Goal: Transaction & Acquisition: Purchase product/service

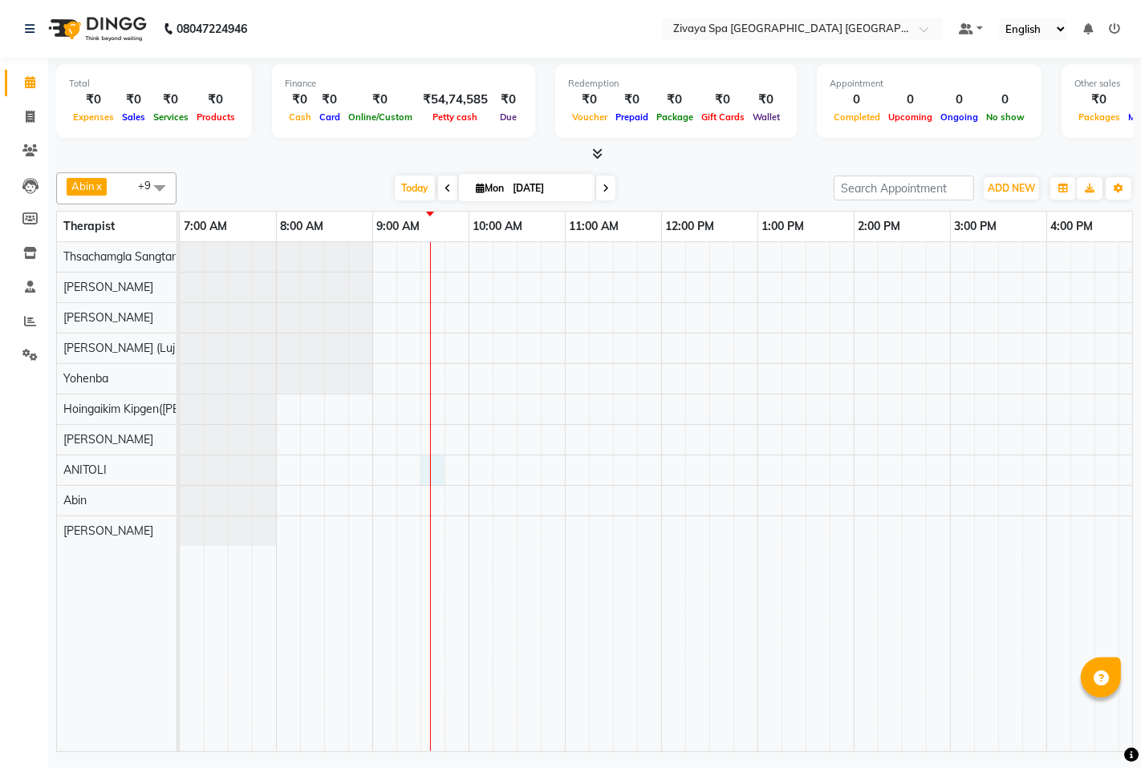
click at [433, 468] on div at bounding box center [950, 496] width 1540 height 509
select select "71800"
select select "tentative"
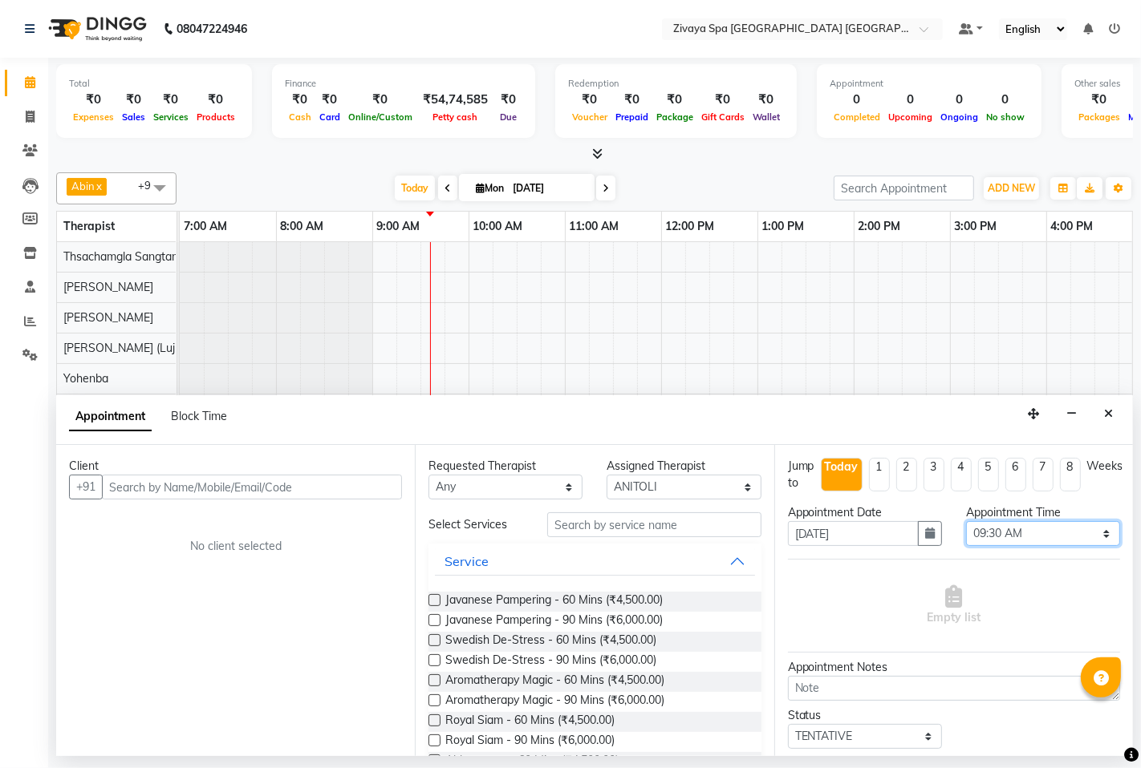
click at [988, 533] on select "Select 08:00 AM 08:15 AM 08:30 AM 08:45 AM 09:00 AM 09:15 AM 09:30 AM 09:45 AM …" at bounding box center [1043, 533] width 154 height 25
select select "555"
click at [966, 521] on select "Select 08:00 AM 08:15 AM 08:30 AM 08:45 AM 09:00 AM 09:15 AM 09:30 AM 09:45 AM …" at bounding box center [1043, 533] width 154 height 25
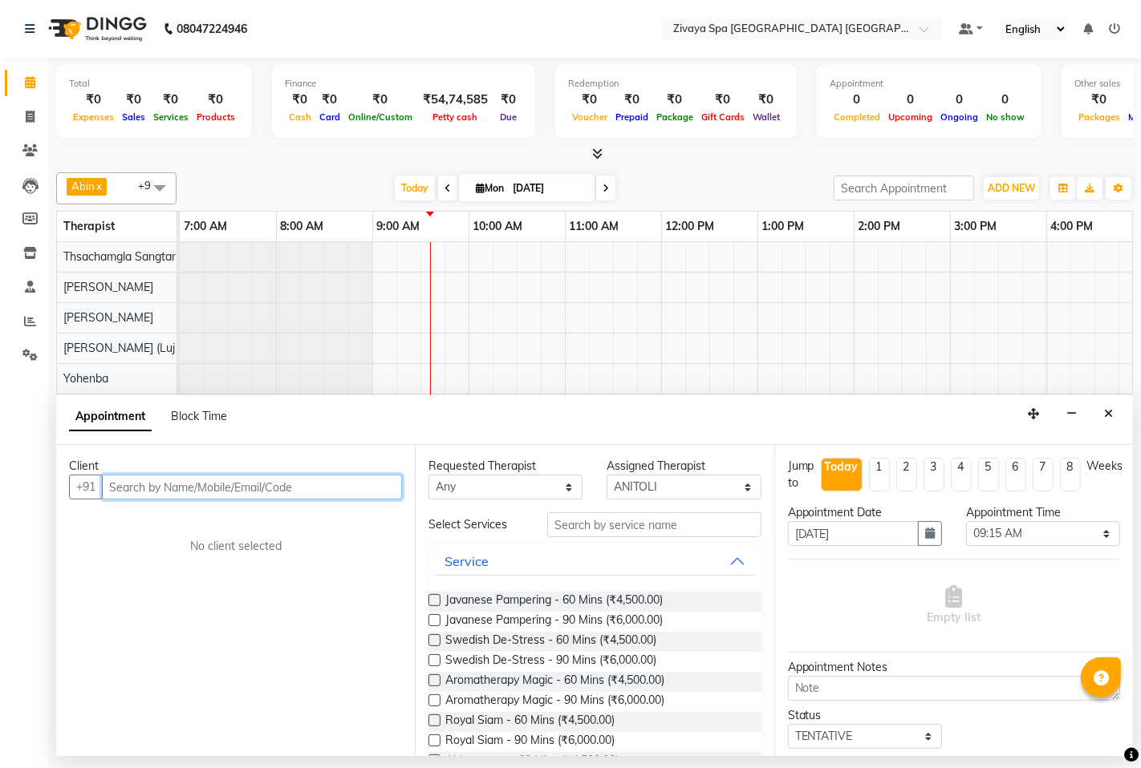
click at [329, 484] on input "text" at bounding box center [252, 487] width 300 height 25
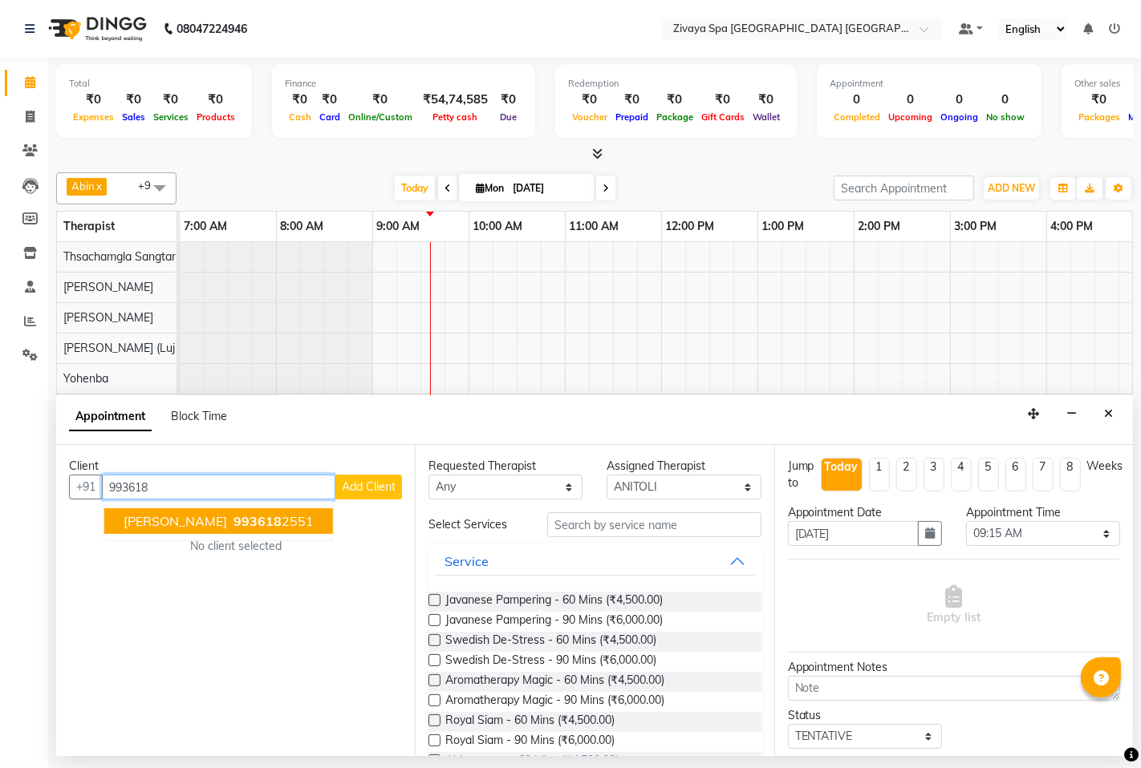
click at [246, 526] on span "993618" at bounding box center [257, 521] width 48 height 16
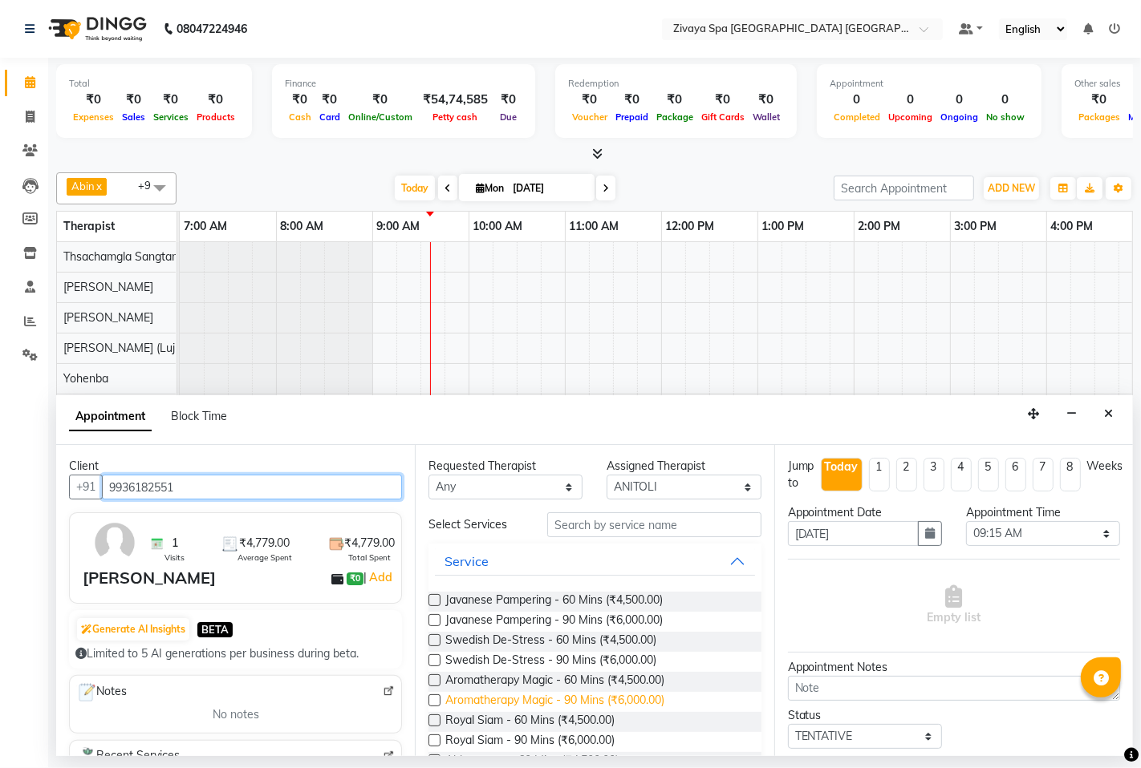
scroll to position [89, 0]
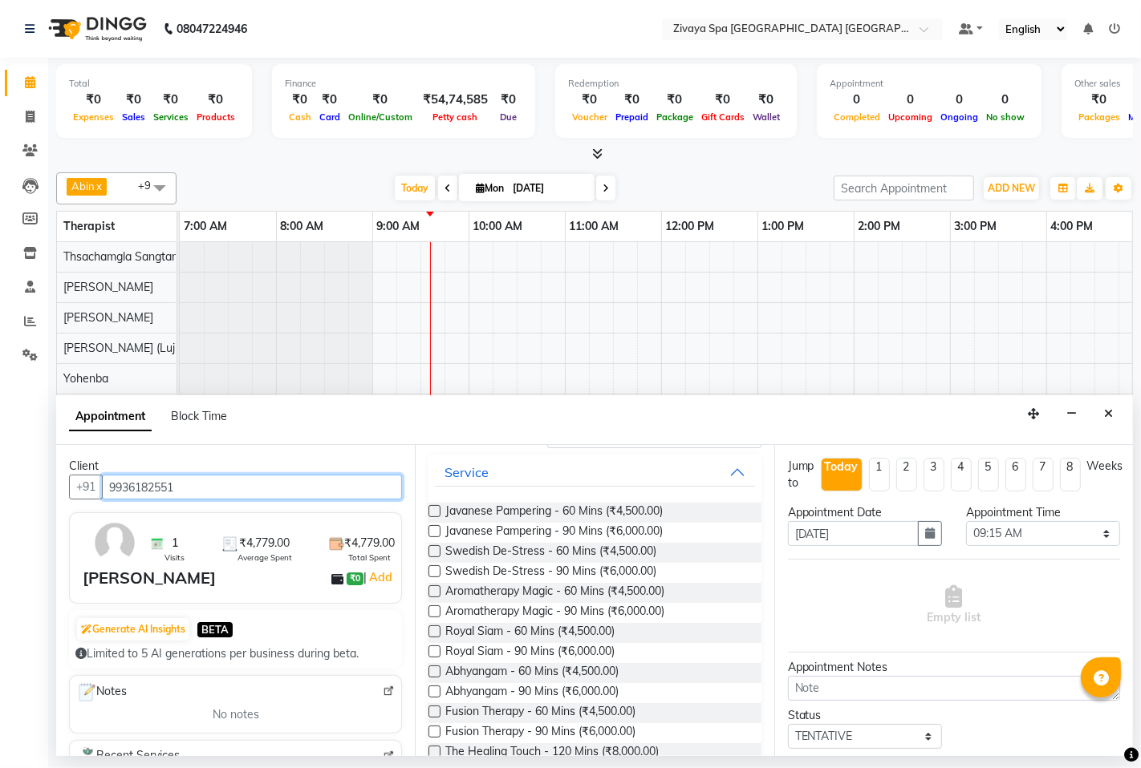
type input "9936182551"
click at [436, 711] on label at bounding box center [434, 712] width 12 height 12
click at [436, 711] on input "checkbox" at bounding box center [433, 713] width 10 height 10
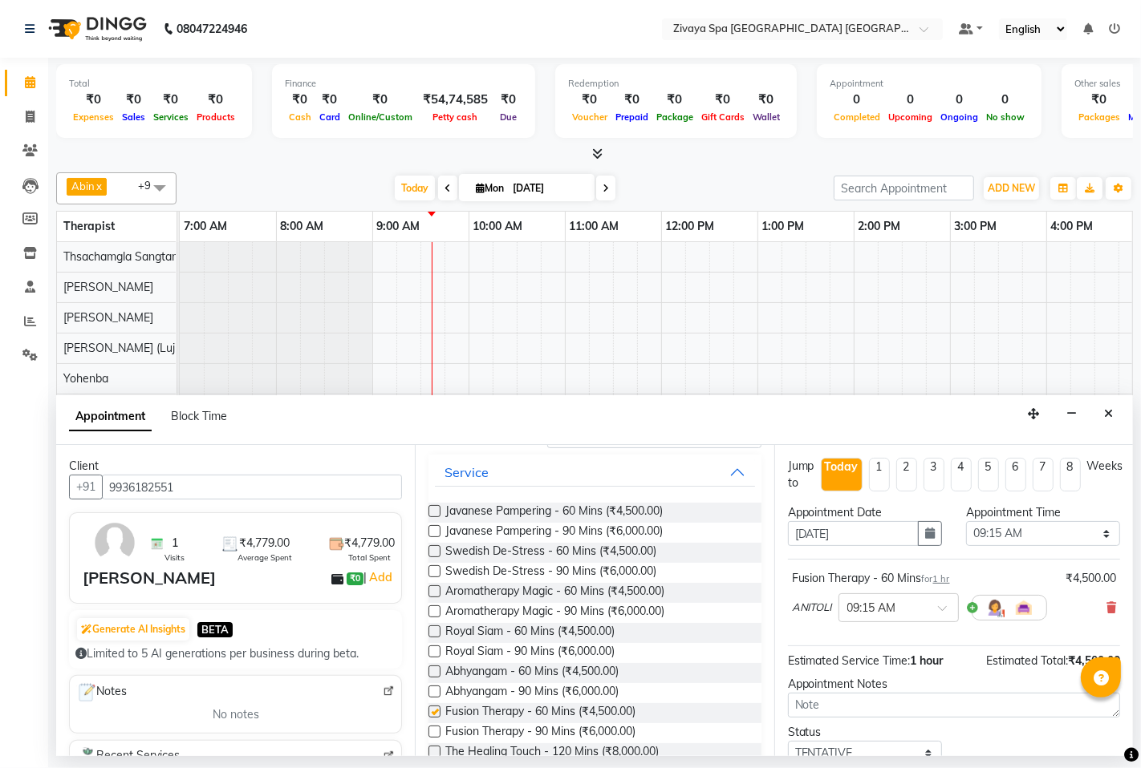
checkbox input "false"
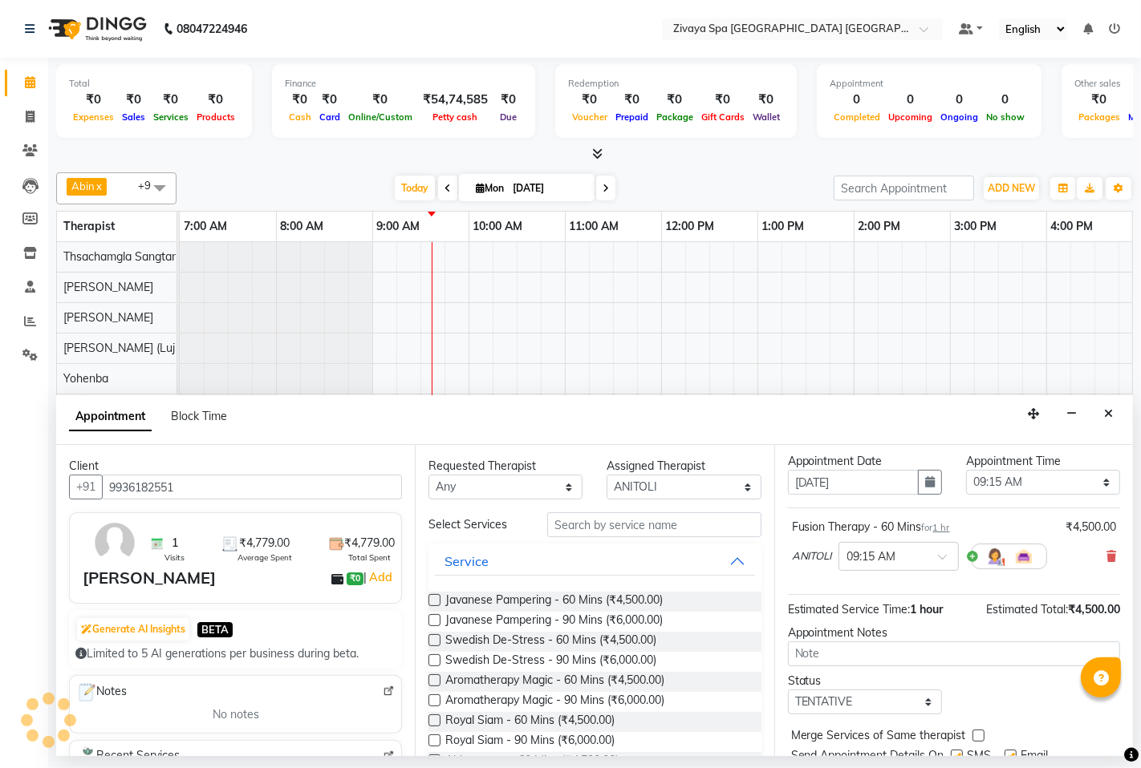
scroll to position [110, 0]
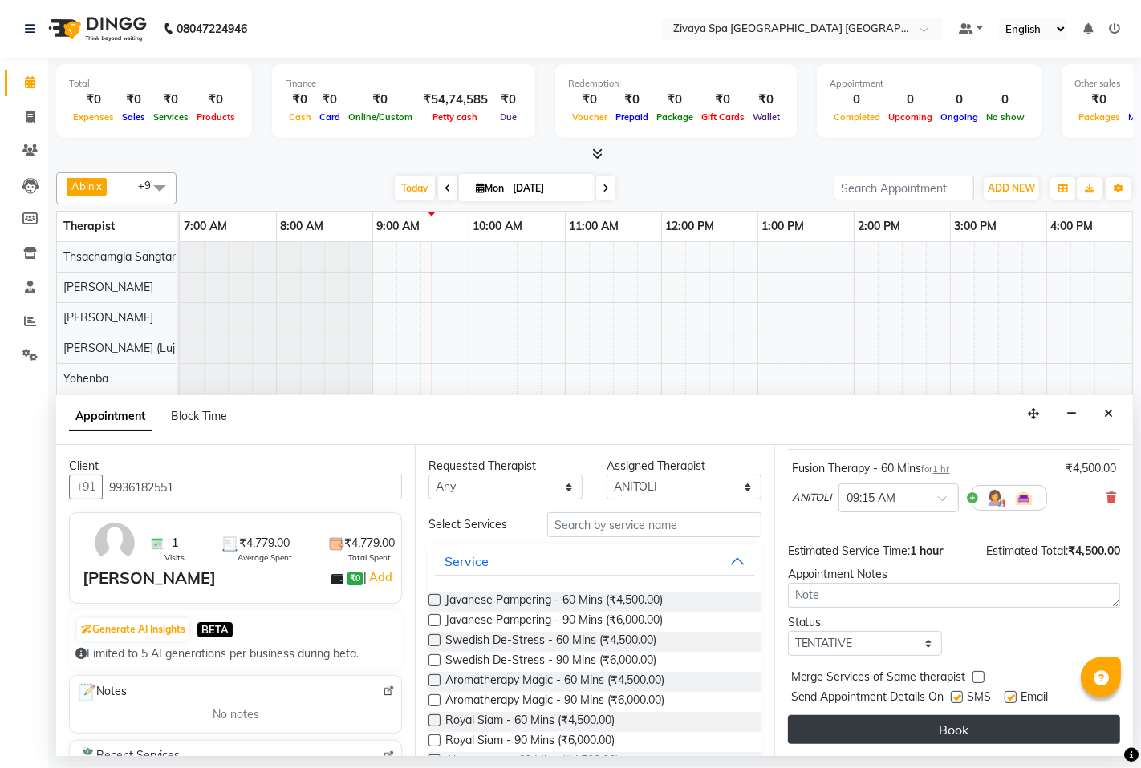
click at [950, 719] on button "Book" at bounding box center [954, 730] width 332 height 29
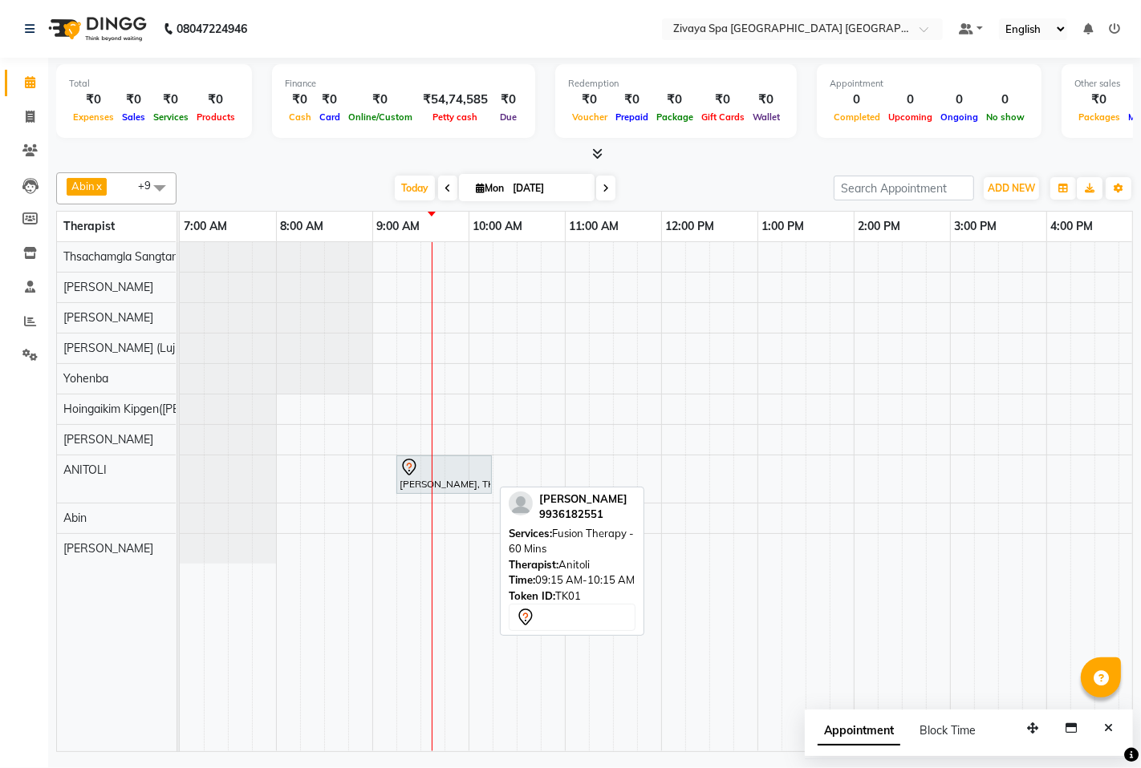
click at [468, 476] on div at bounding box center [443, 467] width 89 height 19
select select "7"
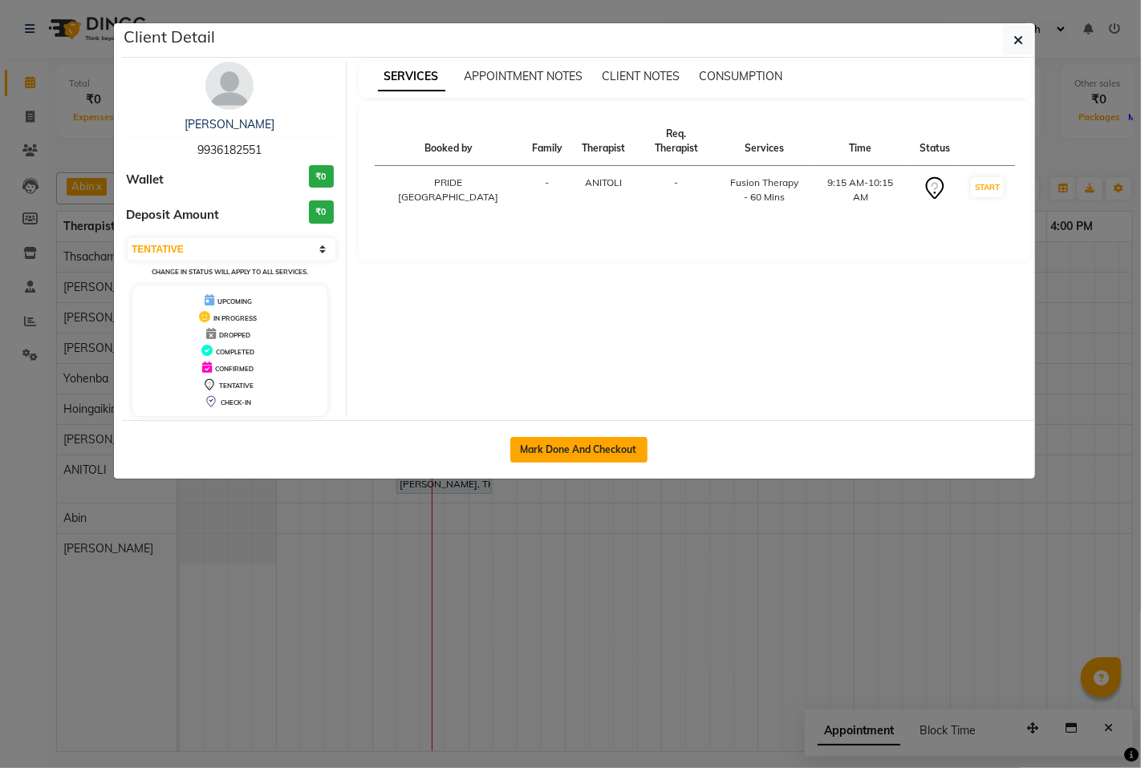
click at [627, 438] on button "Mark Done And Checkout" at bounding box center [578, 450] width 137 height 26
select select "service"
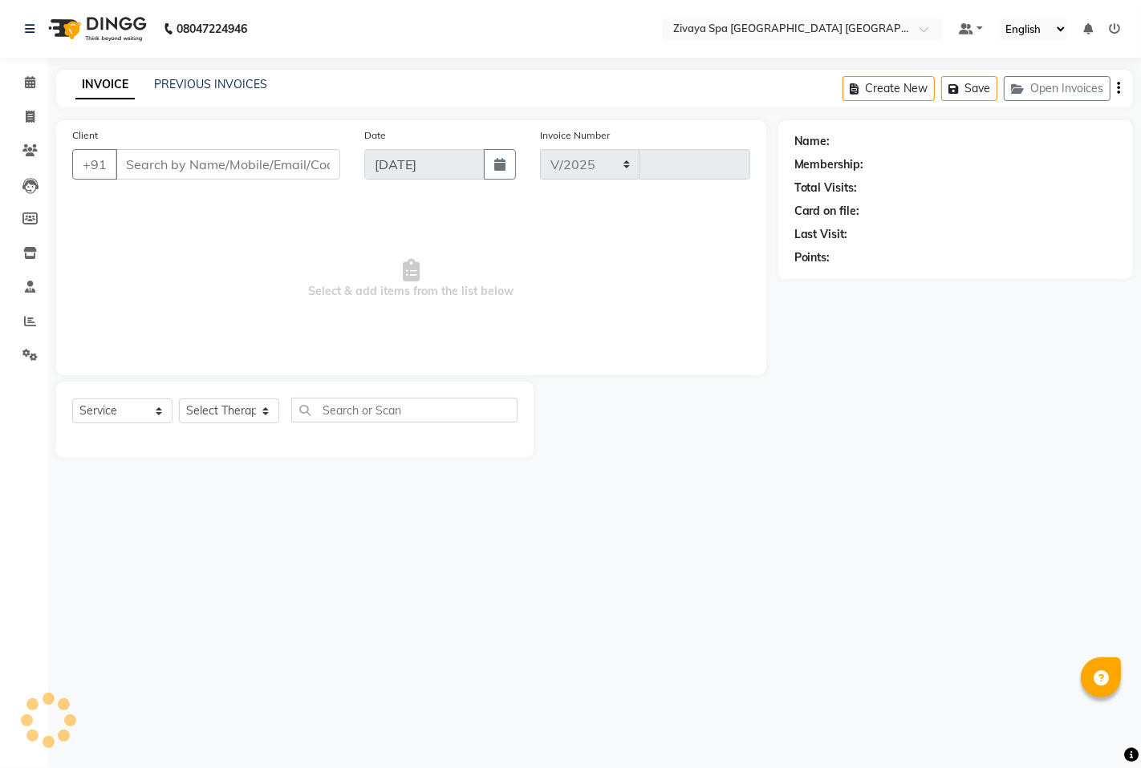
select select "6501"
type input "1452"
type input "9936182551"
select select "71800"
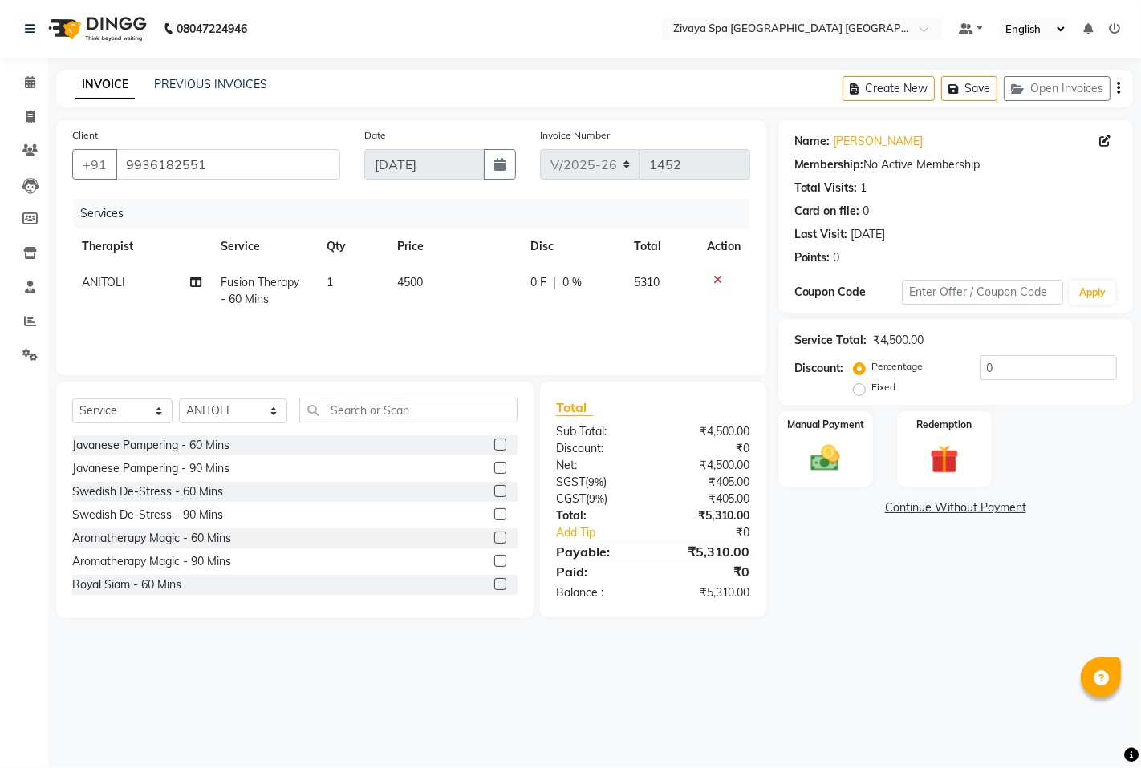
click at [869, 385] on div "Fixed" at bounding box center [876, 387] width 39 height 19
click at [872, 390] on label "Fixed" at bounding box center [884, 387] width 24 height 14
click at [863, 390] on input "Fixed" at bounding box center [862, 387] width 11 height 11
radio input "true"
click at [845, 418] on label "Manual Payment" at bounding box center [825, 423] width 80 height 15
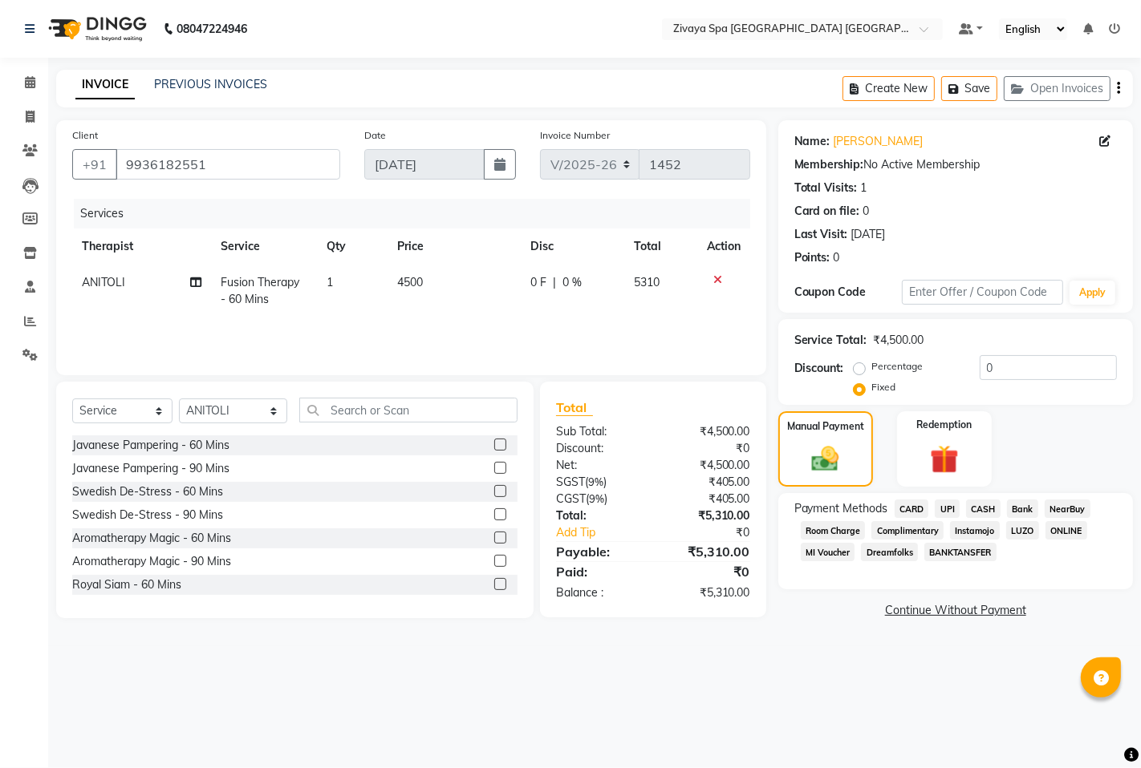
click at [985, 509] on span "CASH" at bounding box center [983, 509] width 34 height 18
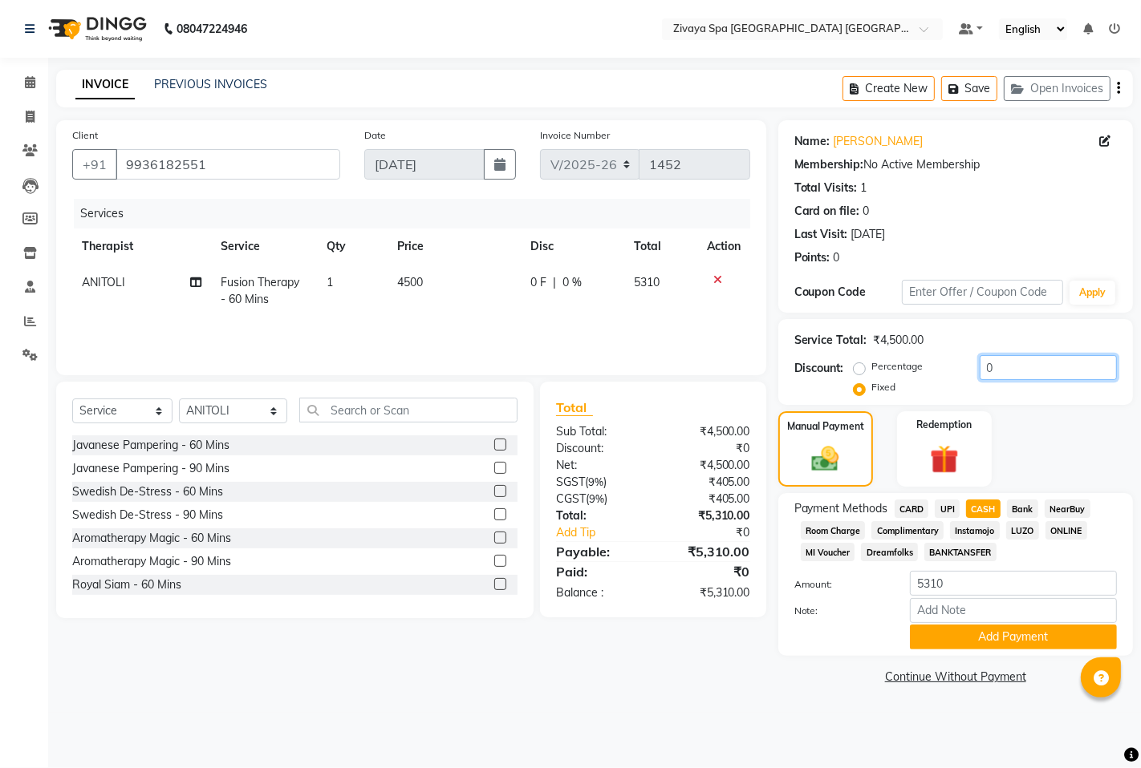
click at [982, 364] on input "0" at bounding box center [1047, 367] width 137 height 25
type input "4800"
click at [988, 639] on button "Add Payment" at bounding box center [1013, 637] width 207 height 25
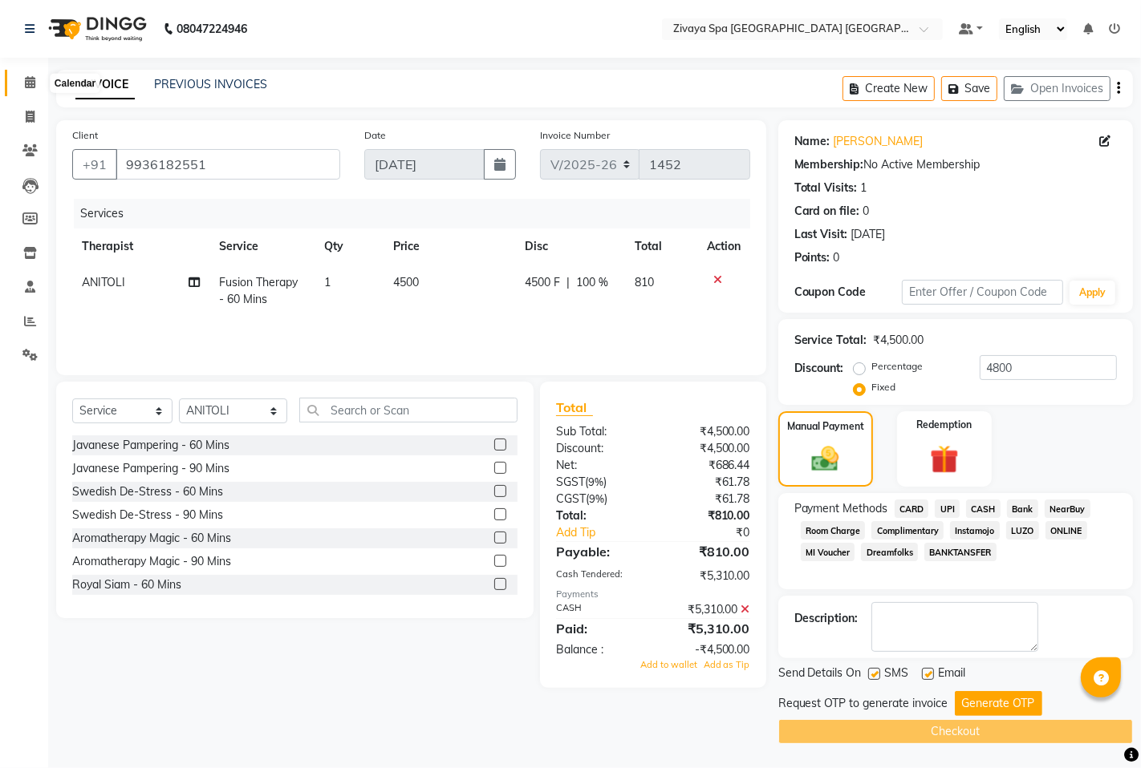
click at [29, 81] on icon at bounding box center [30, 82] width 10 height 12
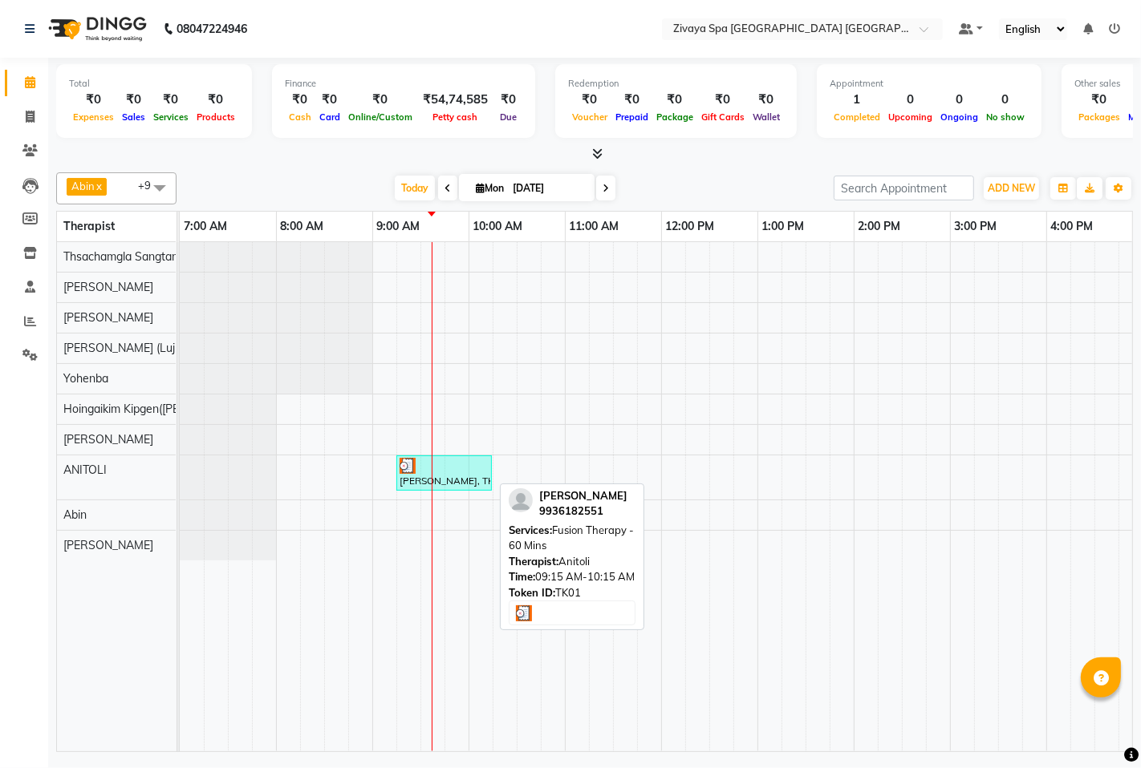
click at [452, 470] on div at bounding box center [443, 466] width 89 height 16
select select "3"
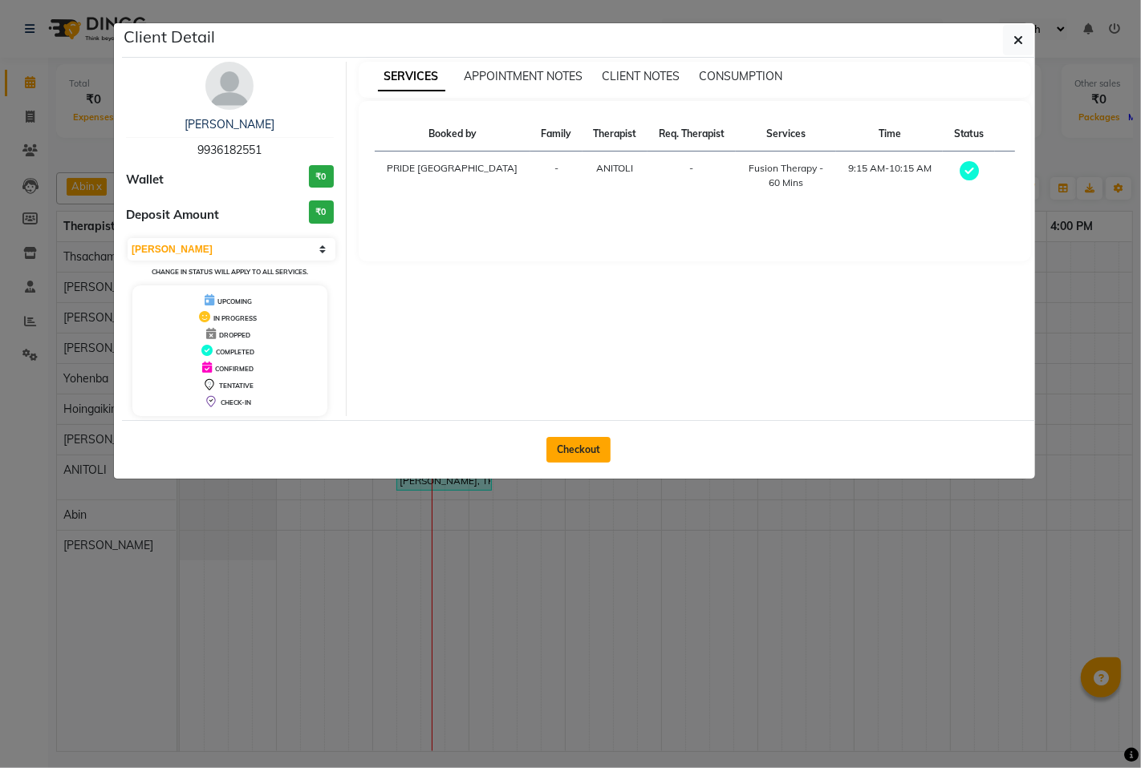
click at [559, 439] on button "Checkout" at bounding box center [578, 450] width 64 height 26
select select "service"
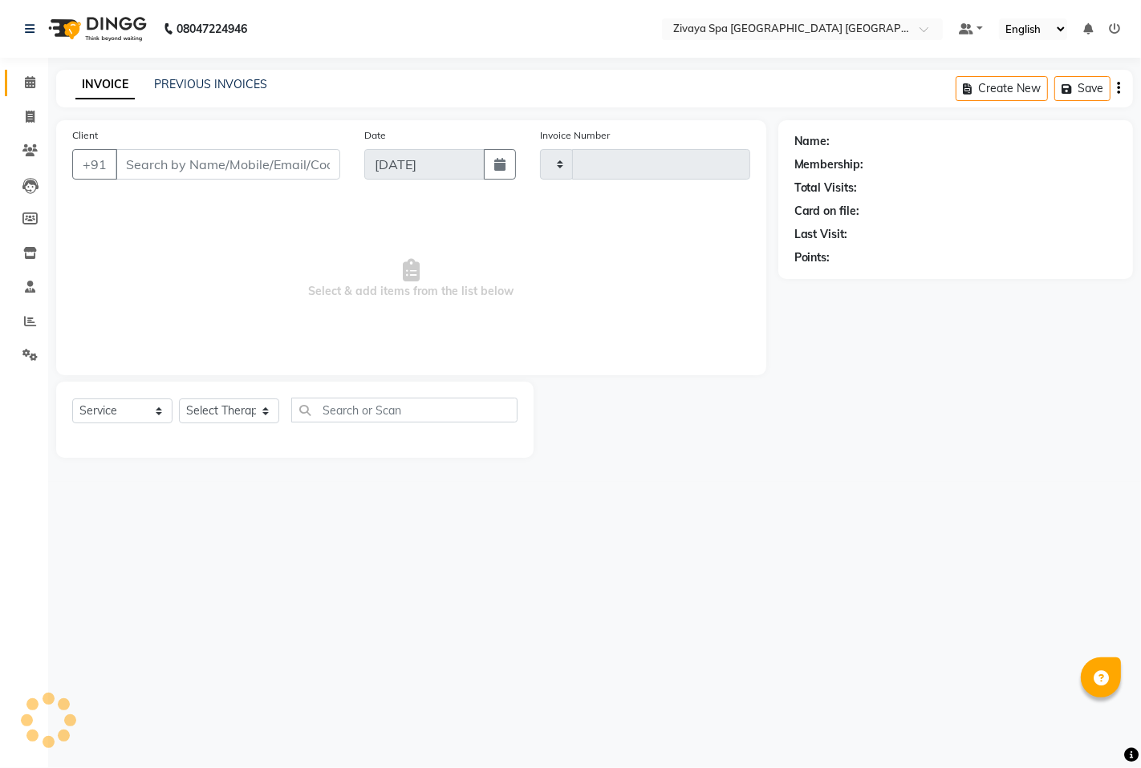
type input "1452"
select select "6501"
type input "9936182551"
select select "71800"
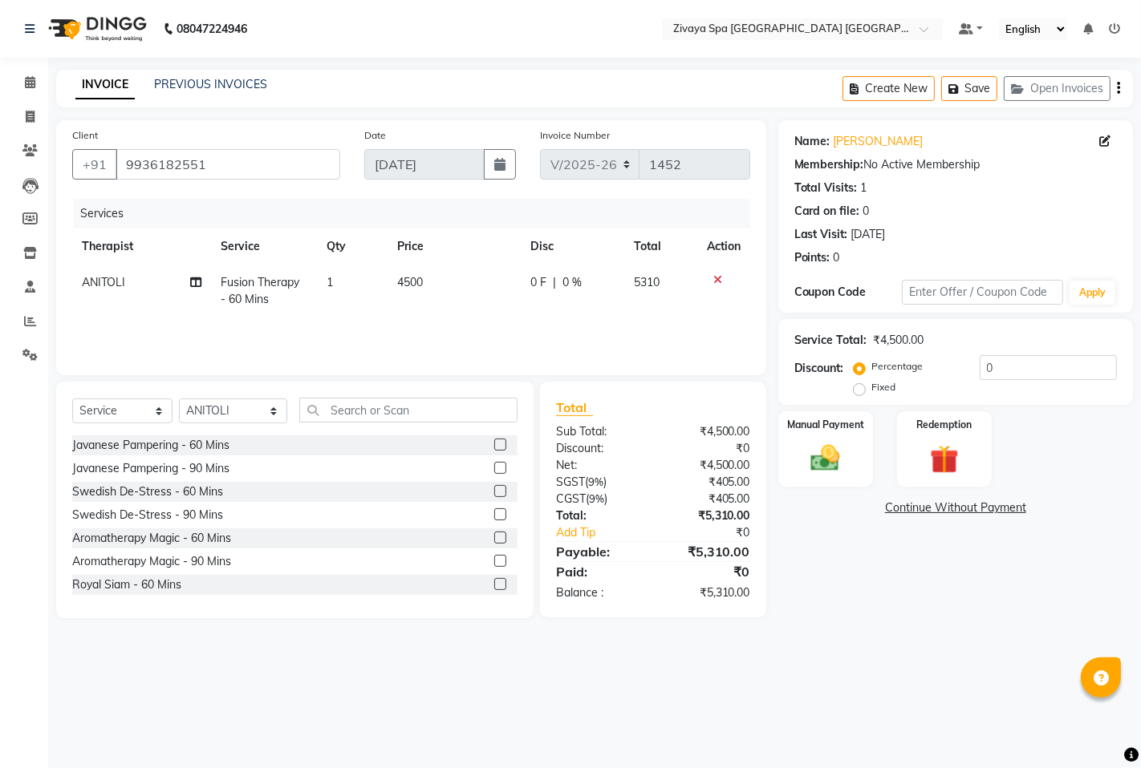
click at [872, 391] on label "Fixed" at bounding box center [884, 387] width 24 height 14
click at [857, 391] on input "Fixed" at bounding box center [862, 387] width 11 height 11
radio input "true"
click at [844, 444] on img at bounding box center [825, 458] width 49 height 34
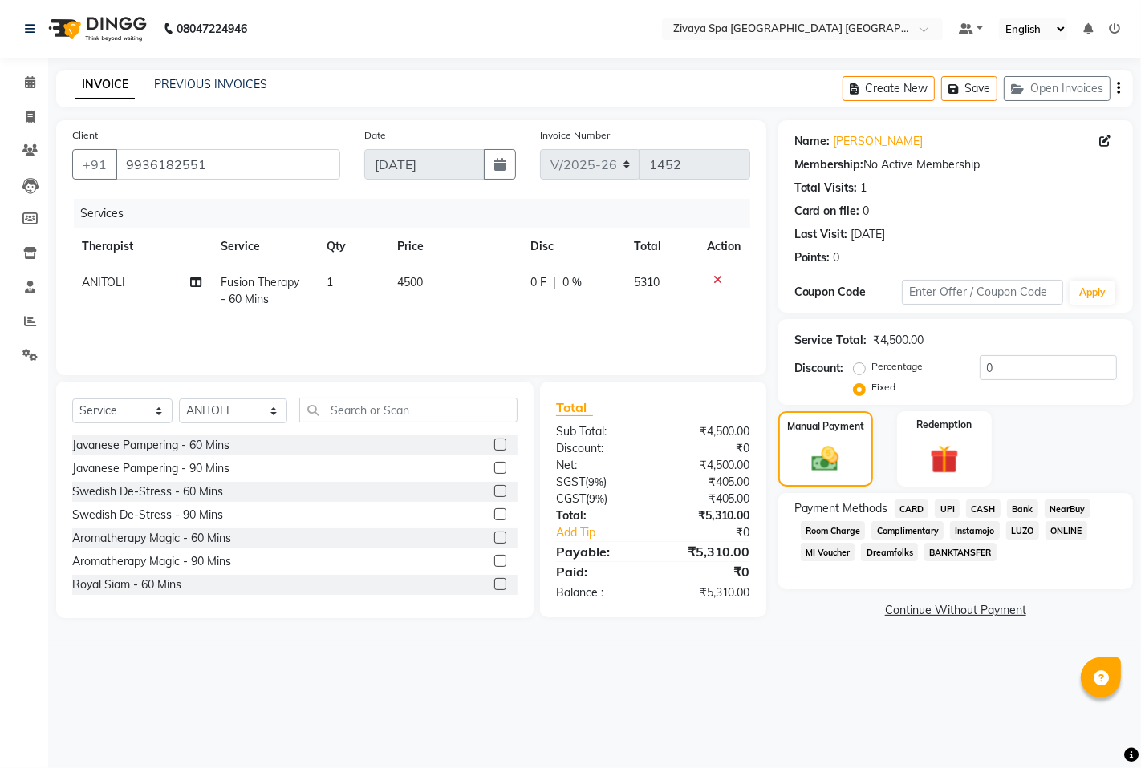
click at [976, 510] on span "CASH" at bounding box center [983, 509] width 34 height 18
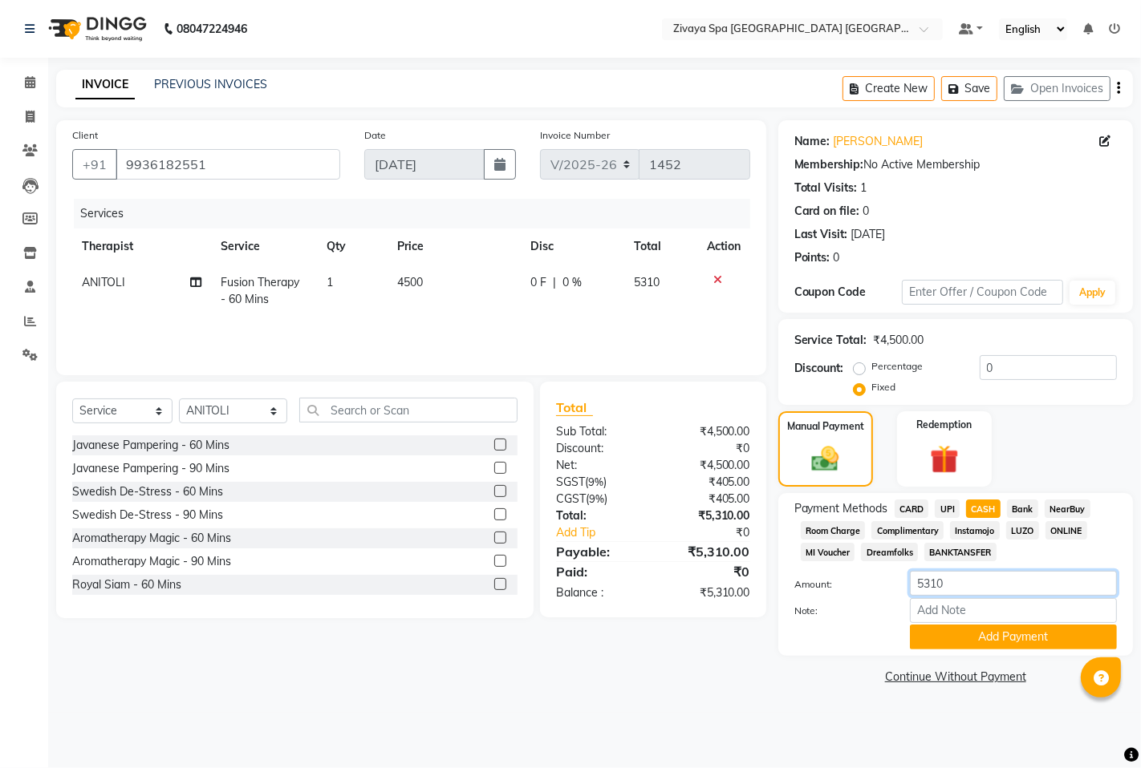
drag, startPoint x: 972, startPoint y: 587, endPoint x: 882, endPoint y: 590, distance: 89.9
click at [882, 590] on div "Amount: 5310" at bounding box center [955, 584] width 347 height 27
type input "4800"
click at [990, 650] on button "Add Payment" at bounding box center [1013, 637] width 207 height 25
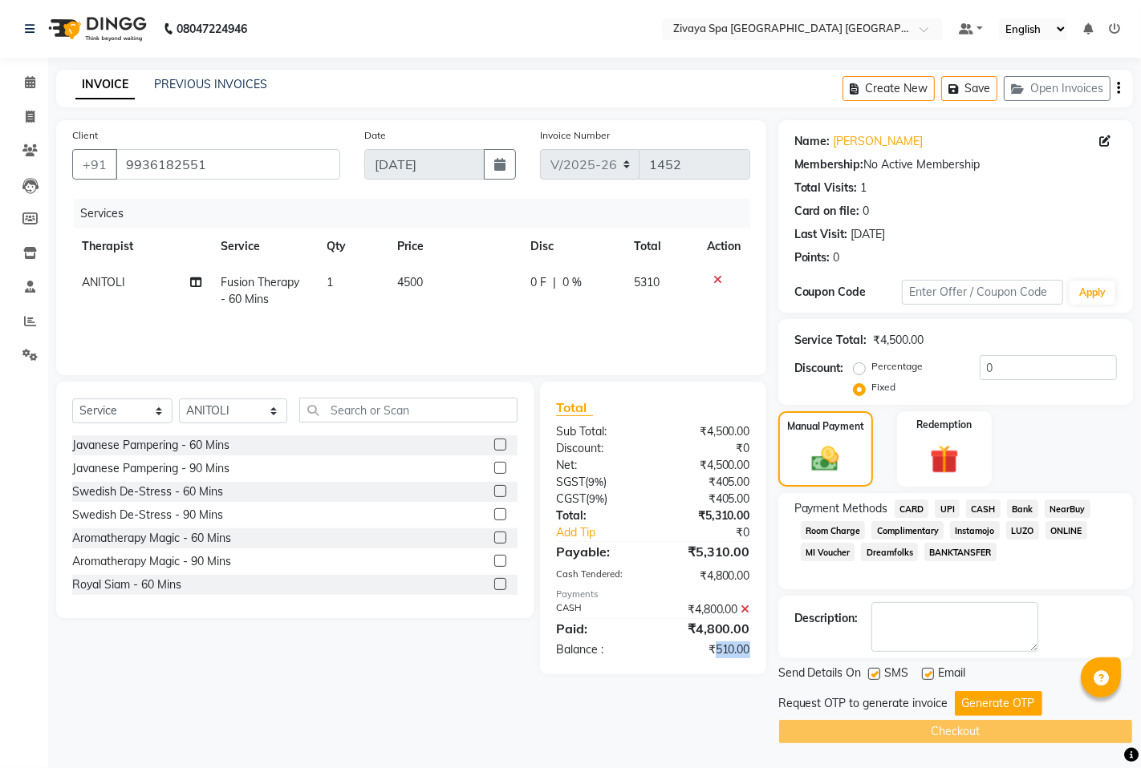
drag, startPoint x: 715, startPoint y: 650, endPoint x: 754, endPoint y: 656, distance: 39.8
click at [754, 656] on div "₹510.00" at bounding box center [707, 650] width 109 height 17
copy div "510.00"
click at [997, 370] on input "0" at bounding box center [1047, 367] width 137 height 25
paste input "510.00"
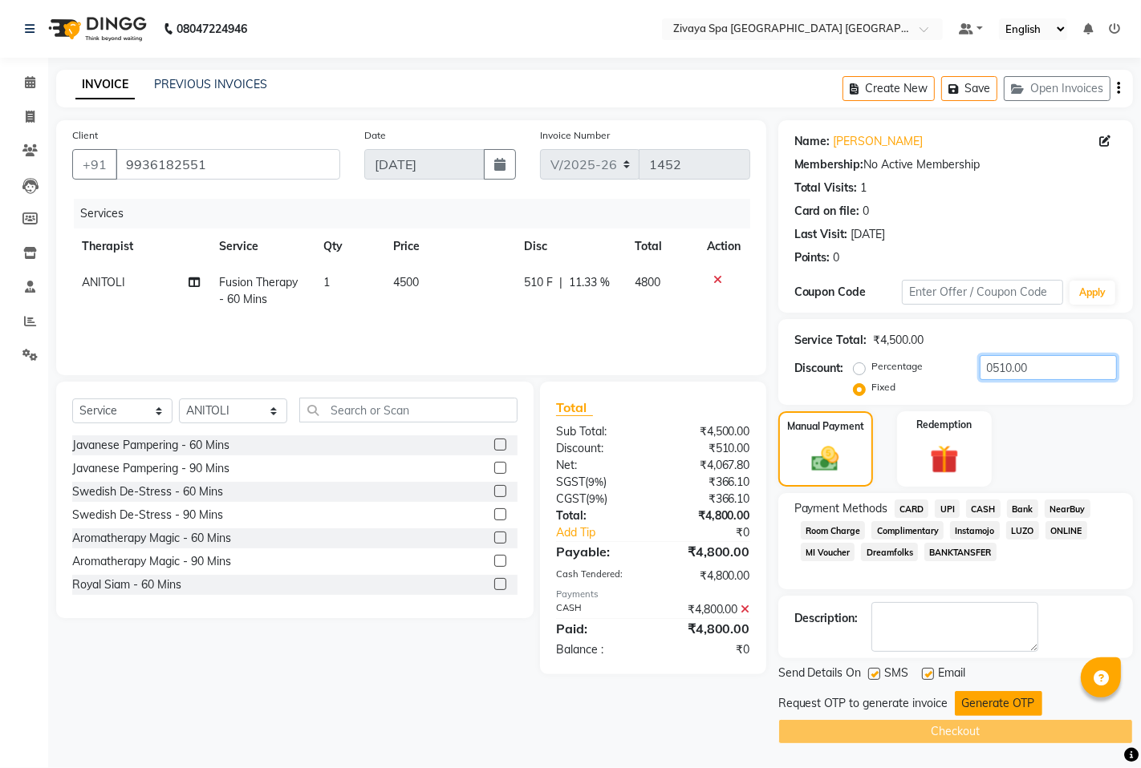
type input "0510.00"
click at [990, 702] on button "Generate OTP" at bounding box center [998, 703] width 87 height 25
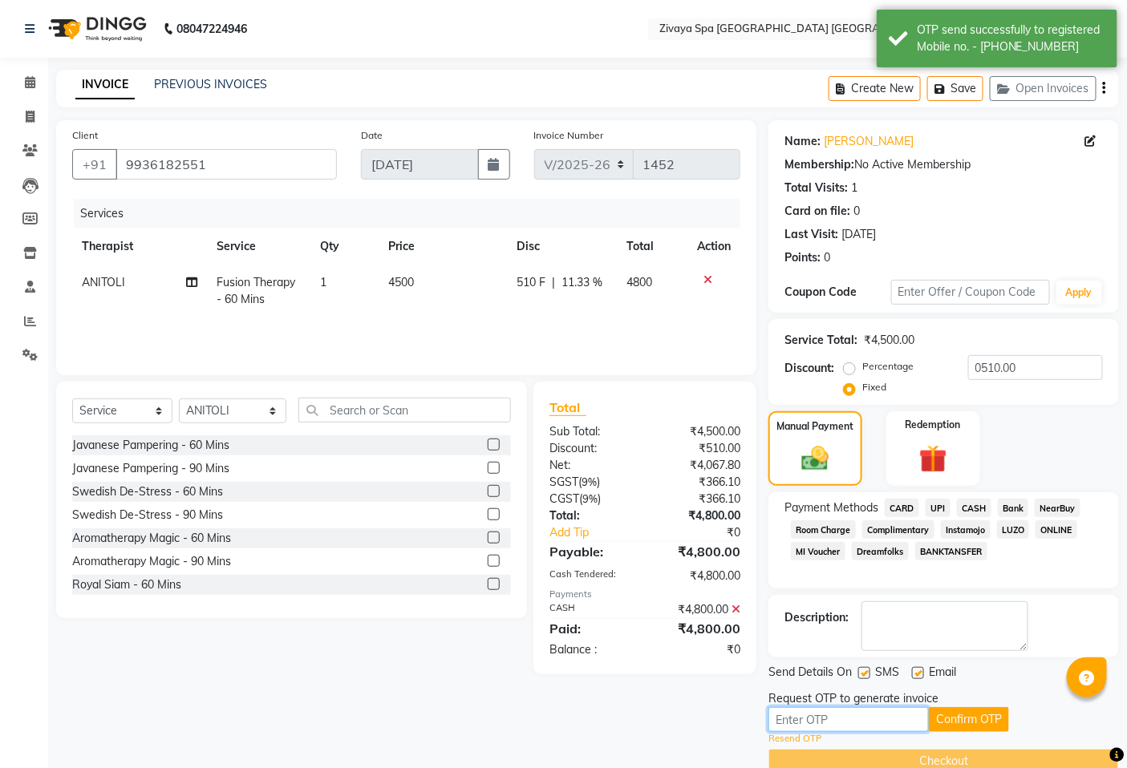
click at [872, 723] on input "text" at bounding box center [848, 719] width 160 height 25
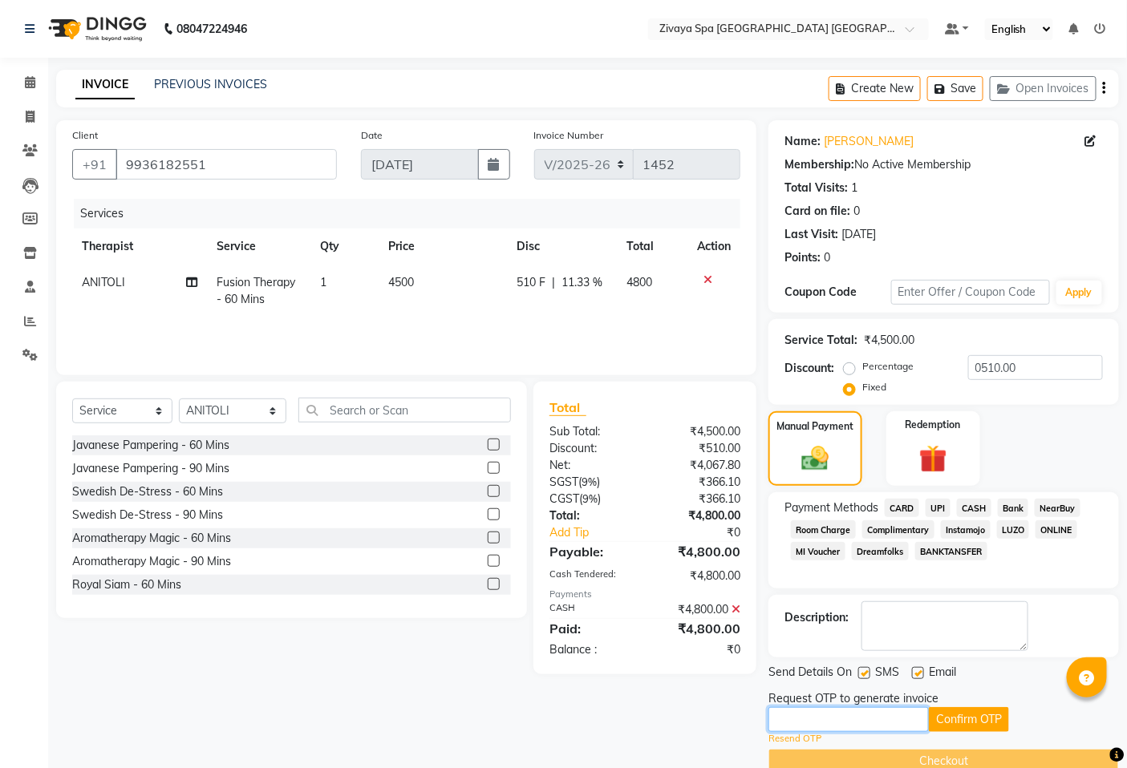
click at [805, 710] on input "text" at bounding box center [848, 719] width 160 height 25
type input "2029"
click at [967, 714] on button "Confirm OTP" at bounding box center [969, 719] width 80 height 25
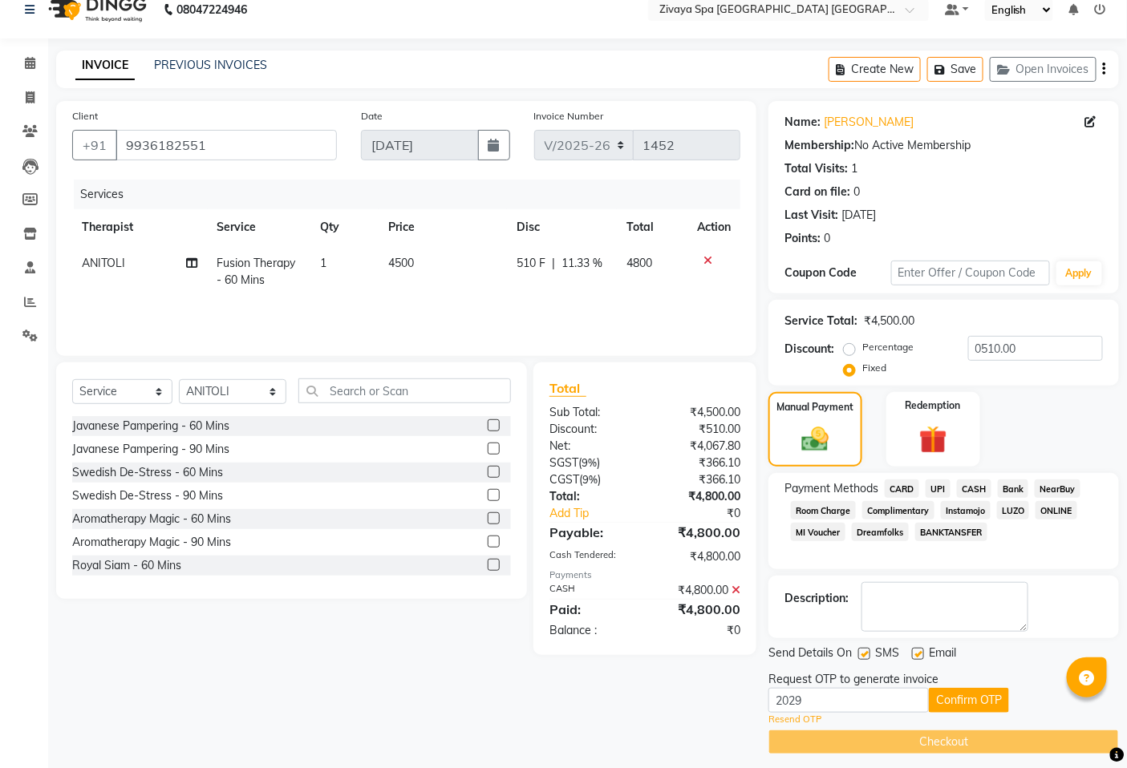
scroll to position [29, 0]
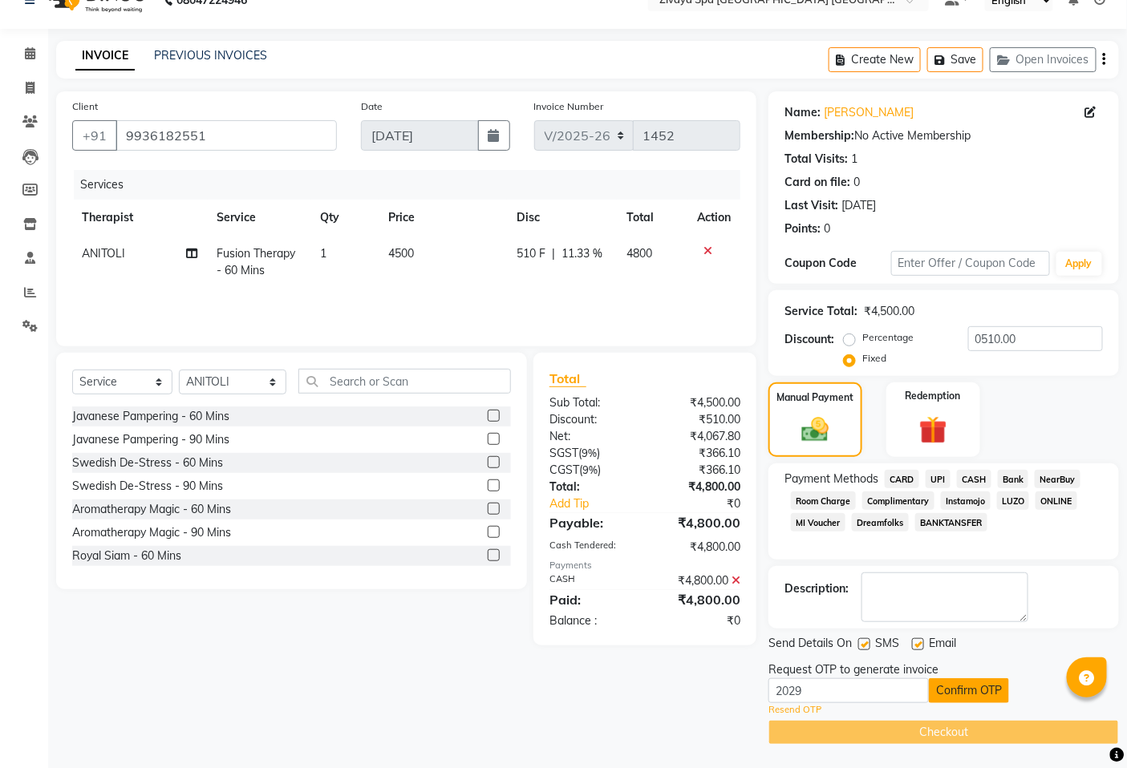
click at [968, 679] on button "Confirm OTP" at bounding box center [969, 691] width 80 height 25
click at [971, 687] on button "Confirm OTP" at bounding box center [969, 691] width 80 height 25
click at [33, 49] on icon at bounding box center [30, 53] width 10 height 12
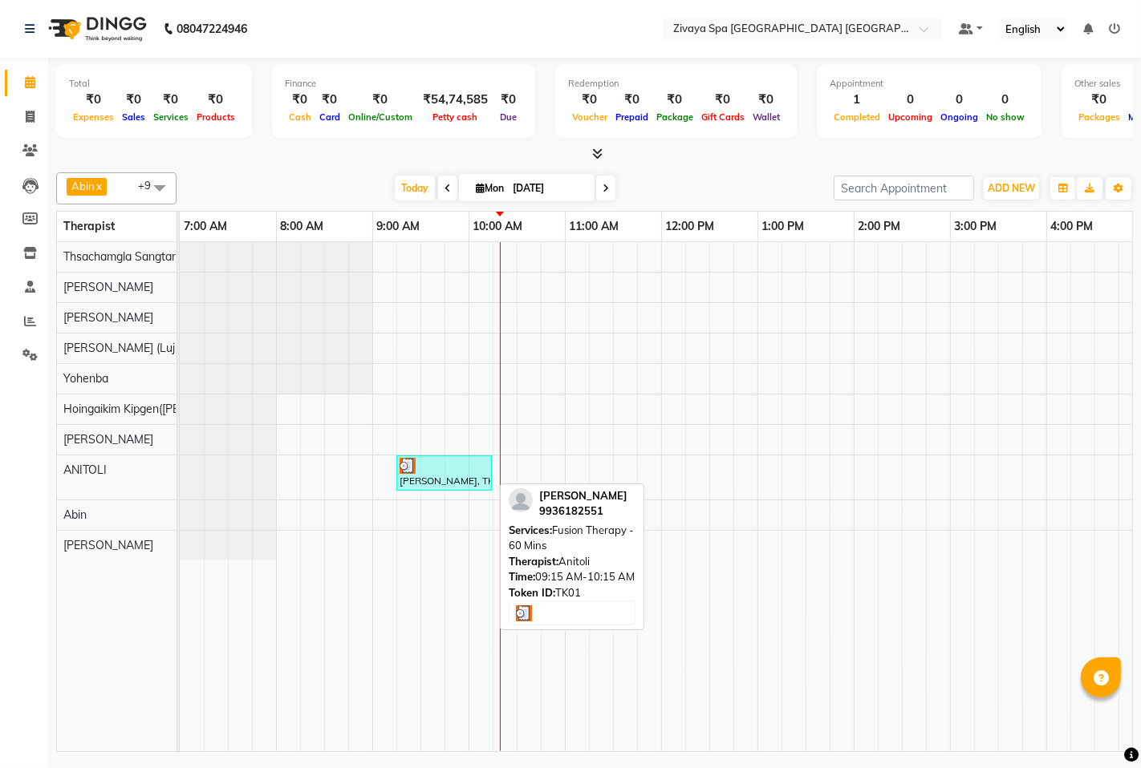
click at [459, 467] on div at bounding box center [443, 466] width 89 height 16
select select "3"
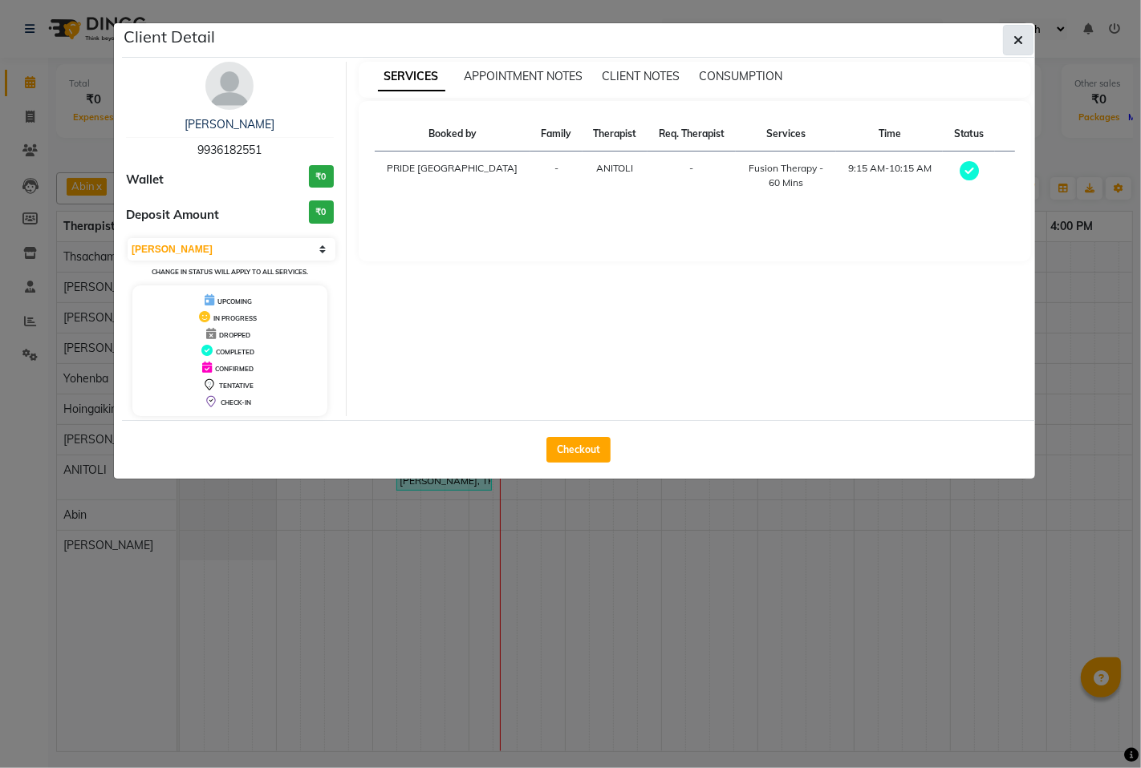
click at [1016, 32] on span "button" at bounding box center [1018, 40] width 10 height 16
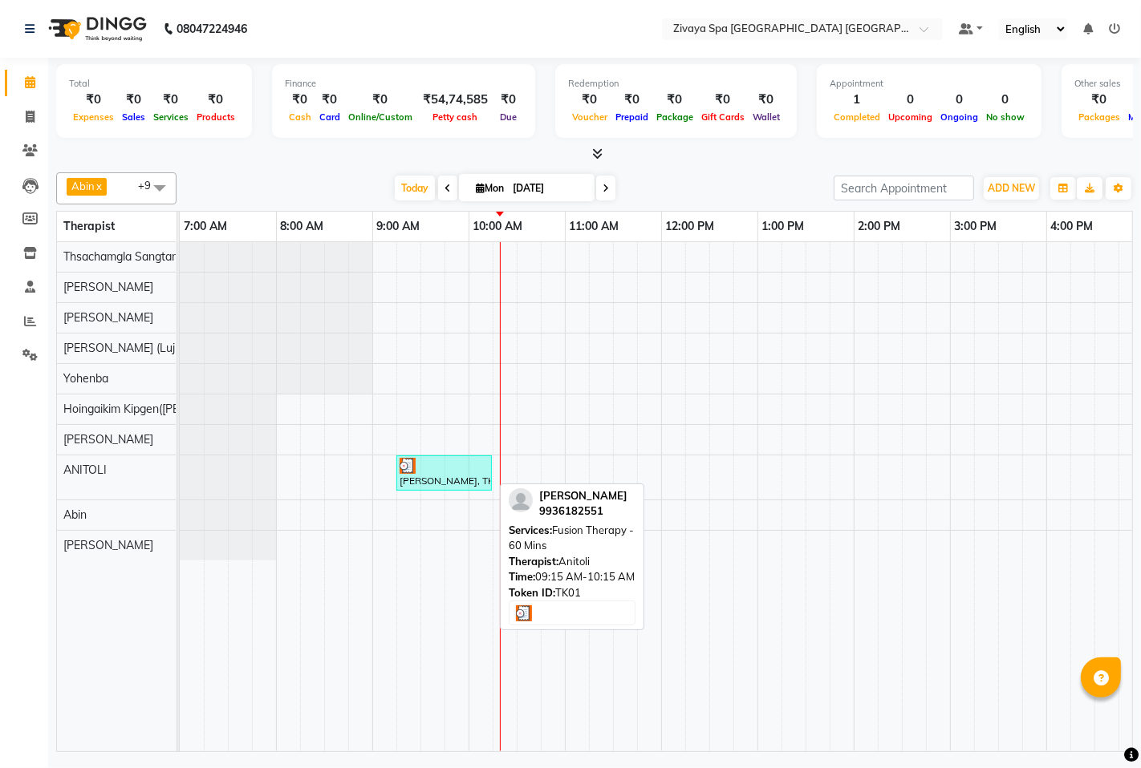
click at [425, 476] on div "[PERSON_NAME], TK01, 09:15 AM-10:15 AM, Fusion Therapy - 60 Mins" at bounding box center [444, 473] width 92 height 30
select select "3"
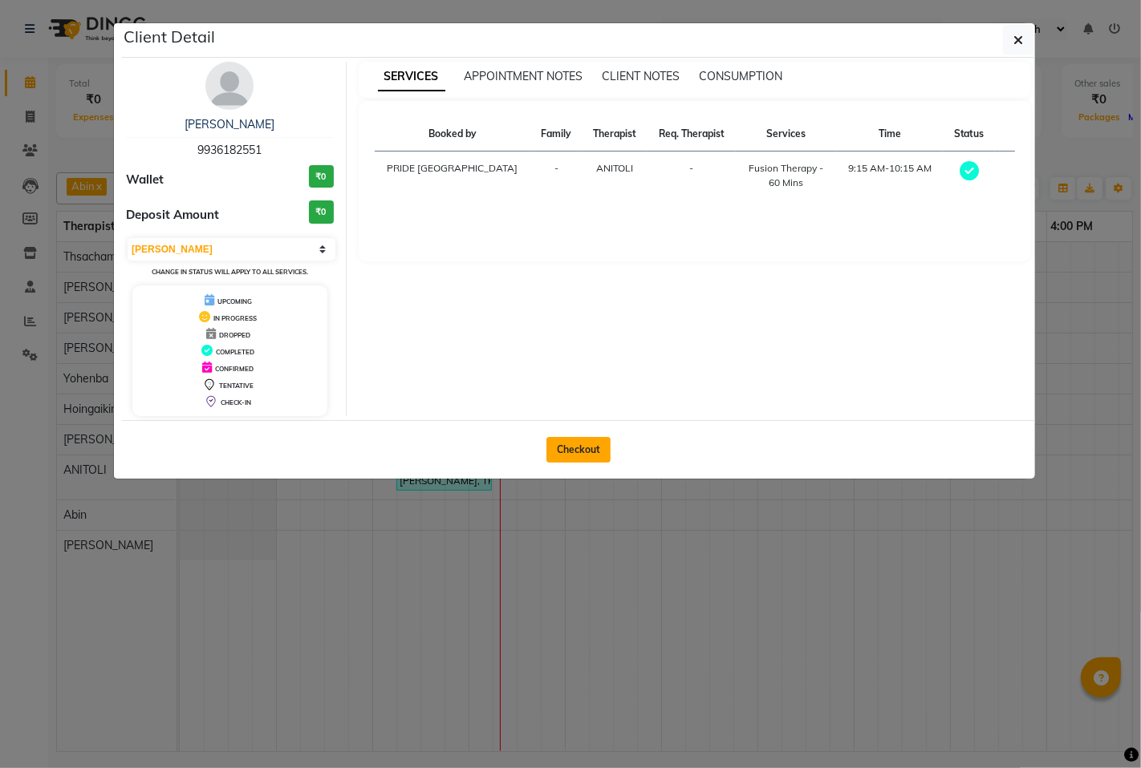
click at [583, 449] on button "Checkout" at bounding box center [578, 450] width 64 height 26
select select "6501"
select select "service"
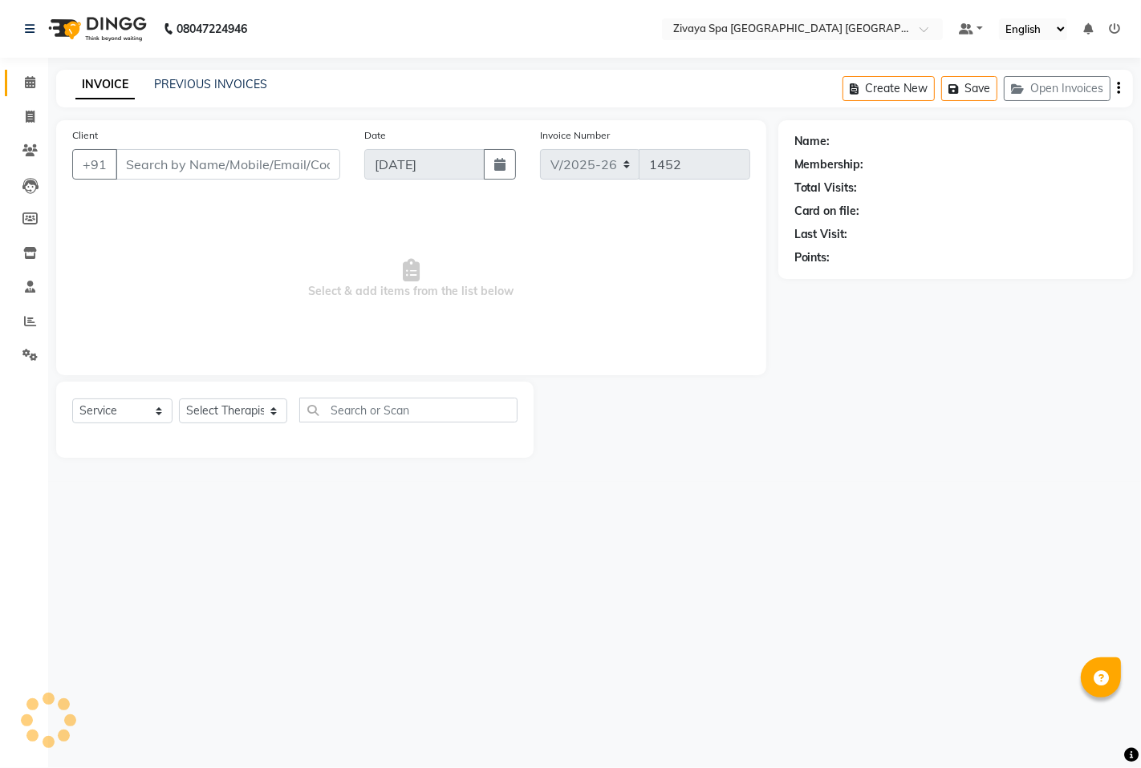
type input "9936182551"
select select "71800"
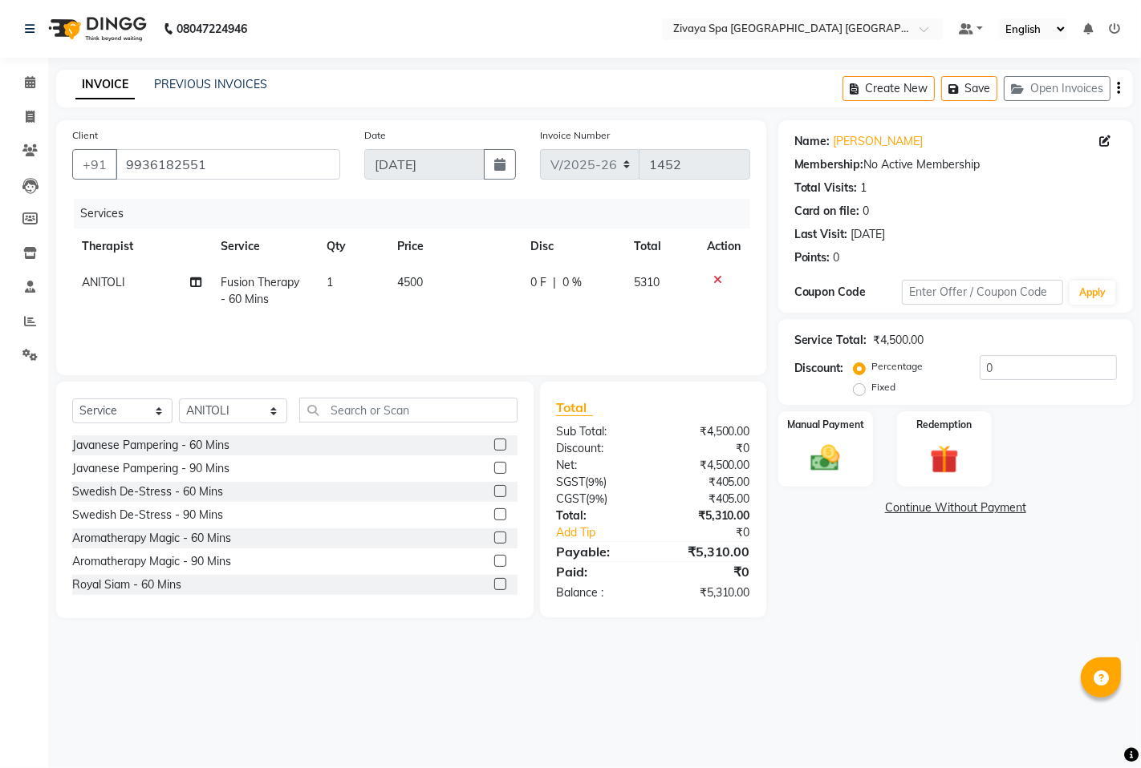
click at [872, 387] on label "Fixed" at bounding box center [884, 387] width 24 height 14
click at [861, 387] on input "Fixed" at bounding box center [862, 387] width 11 height 11
radio input "true"
click at [818, 450] on img at bounding box center [825, 458] width 49 height 34
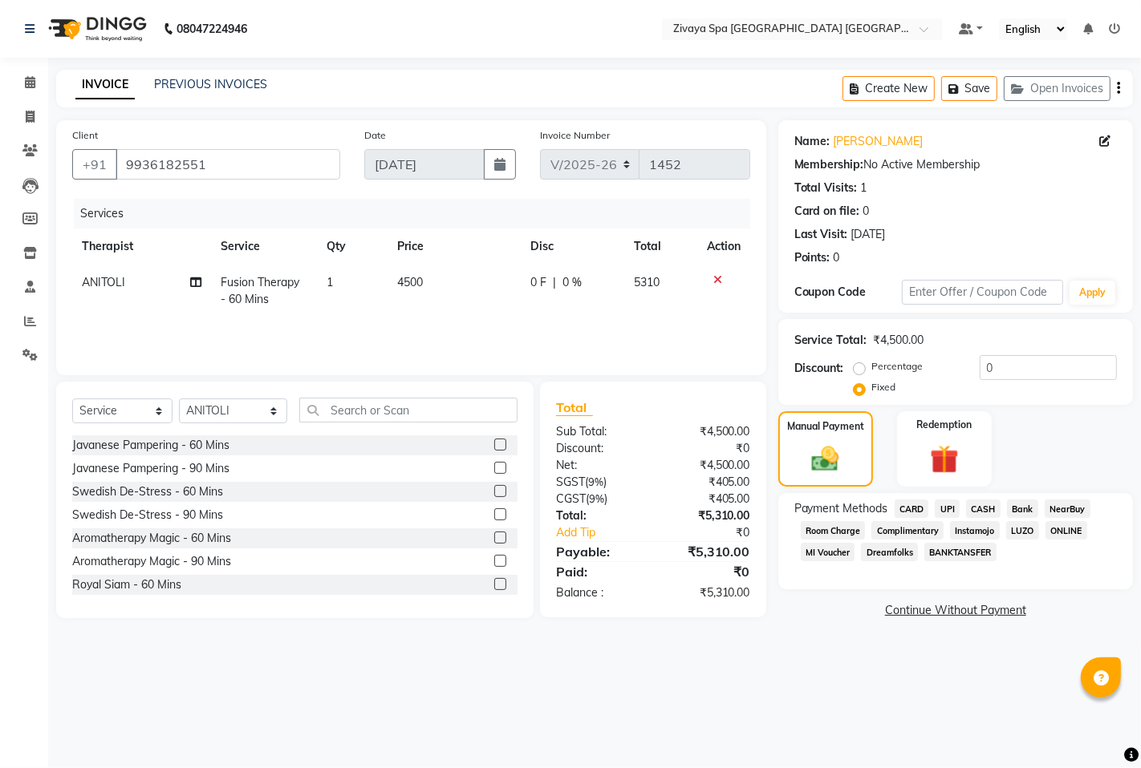
click at [975, 510] on span "CASH" at bounding box center [983, 509] width 34 height 18
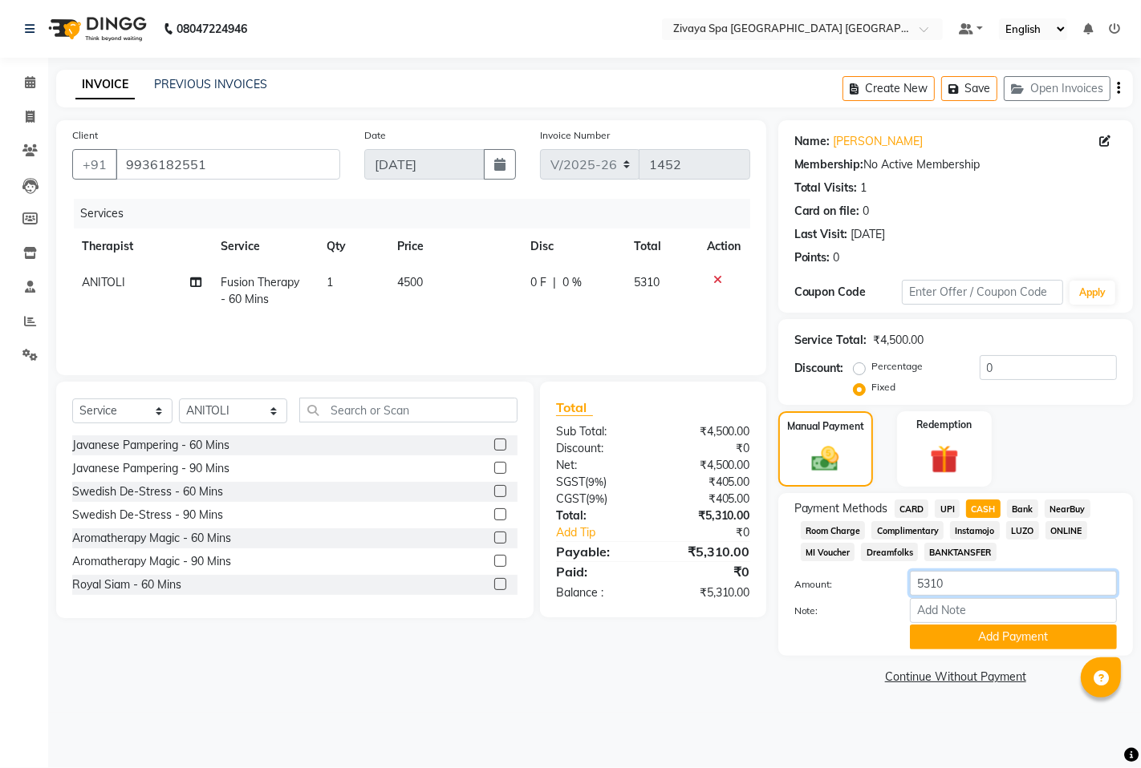
drag, startPoint x: 967, startPoint y: 580, endPoint x: 901, endPoint y: 580, distance: 65.8
click at [901, 580] on div "5310" at bounding box center [1013, 583] width 231 height 25
type input "4800"
click at [969, 634] on button "Add Payment" at bounding box center [1013, 637] width 207 height 25
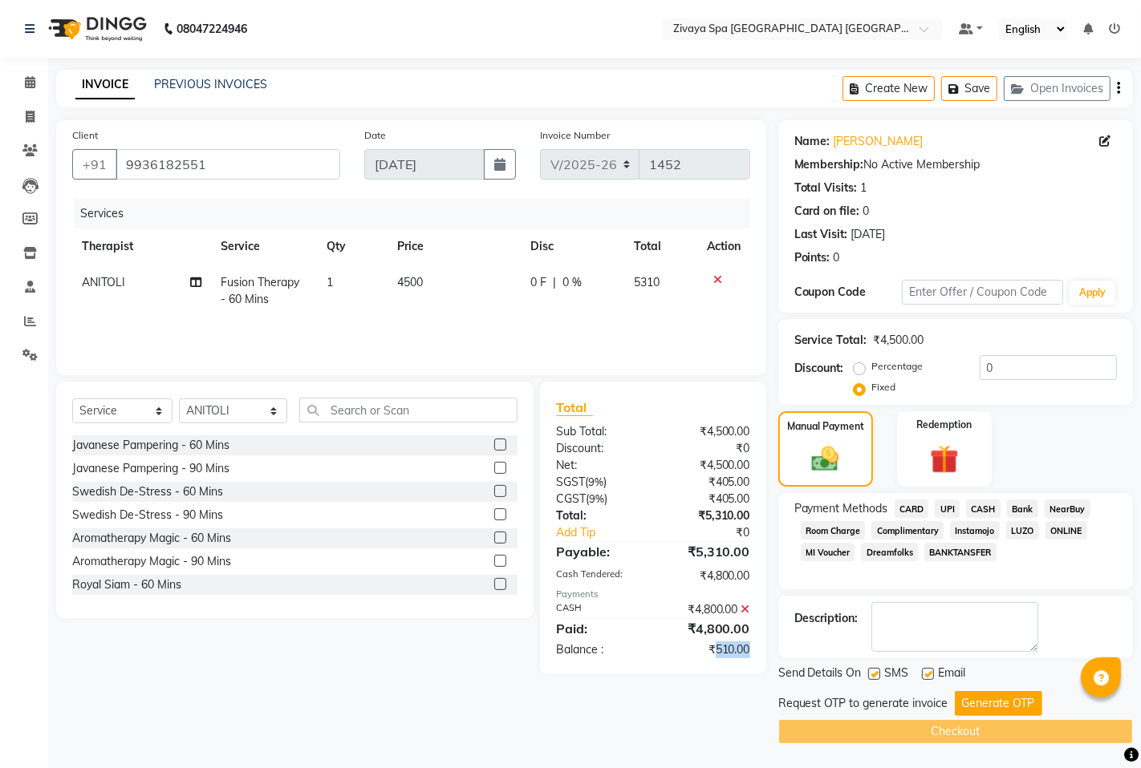
drag, startPoint x: 716, startPoint y: 651, endPoint x: 751, endPoint y: 652, distance: 35.3
click at [751, 652] on div "₹510.00" at bounding box center [707, 650] width 109 height 17
copy div "510.00"
click at [1007, 372] on input "0" at bounding box center [1047, 367] width 137 height 25
paste input "510.00"
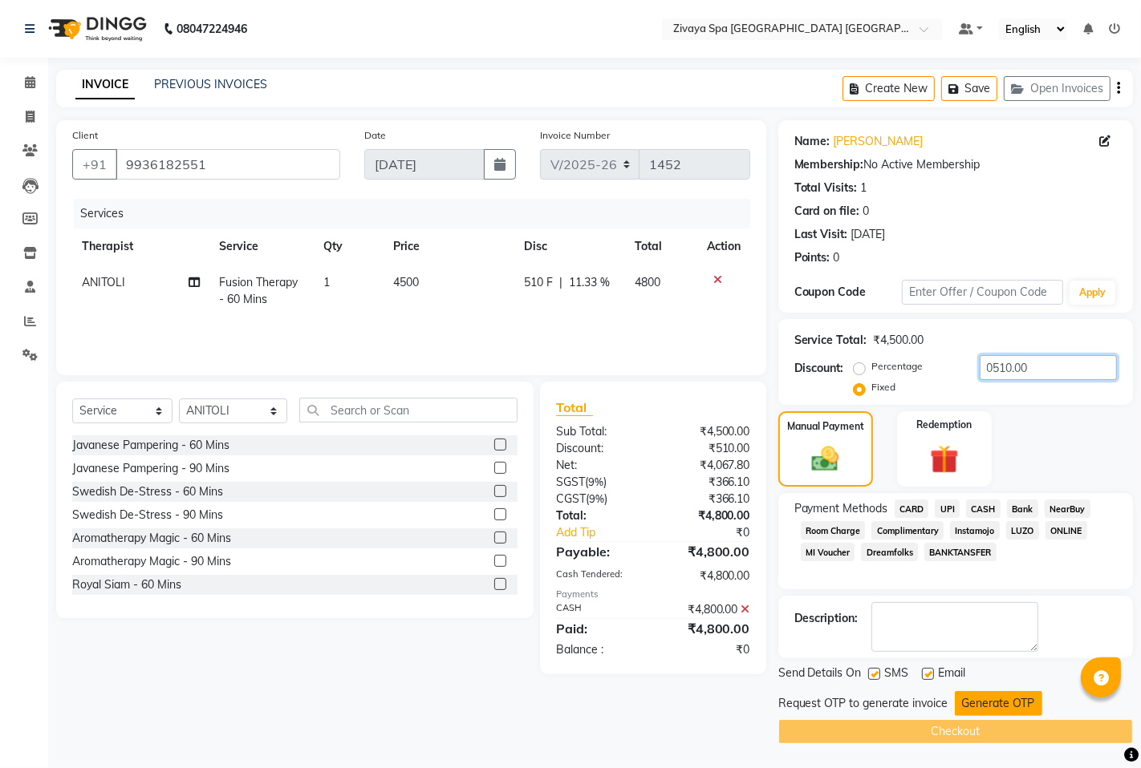
type input "0510.00"
click at [996, 695] on button "Generate OTP" at bounding box center [998, 703] width 87 height 25
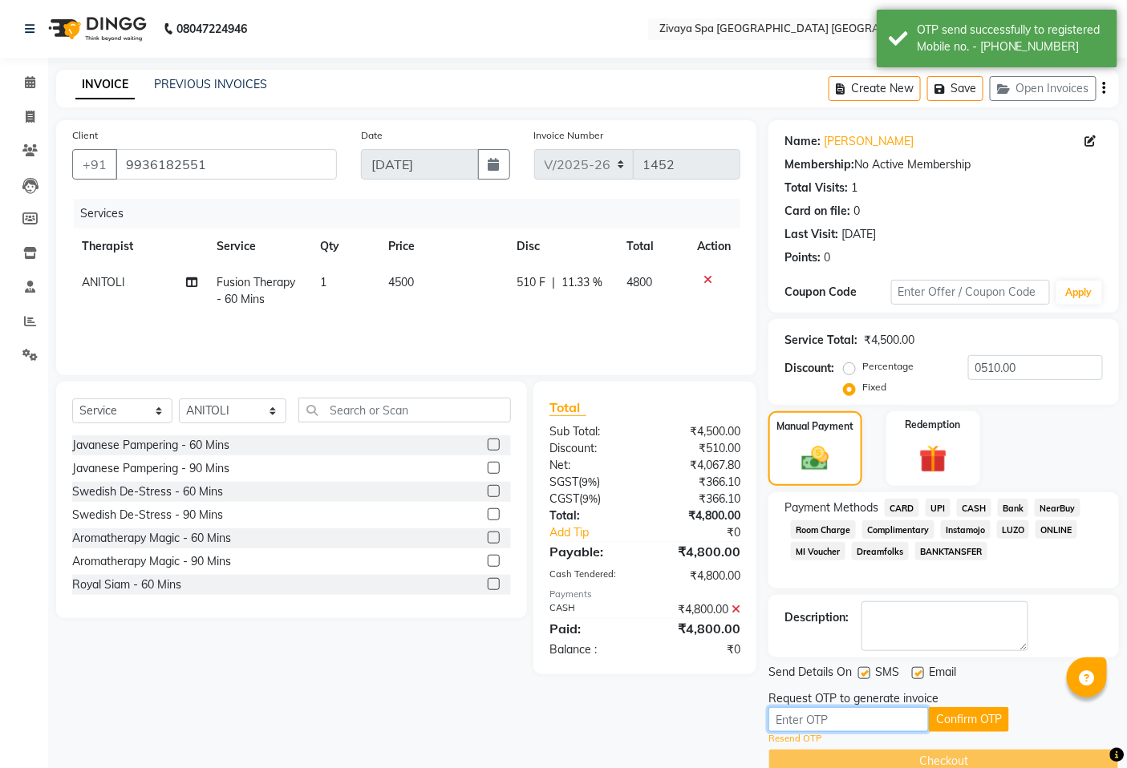
click at [888, 717] on input "text" at bounding box center [848, 719] width 160 height 25
type input "2041"
click at [950, 724] on button "Confirm OTP" at bounding box center [969, 719] width 80 height 25
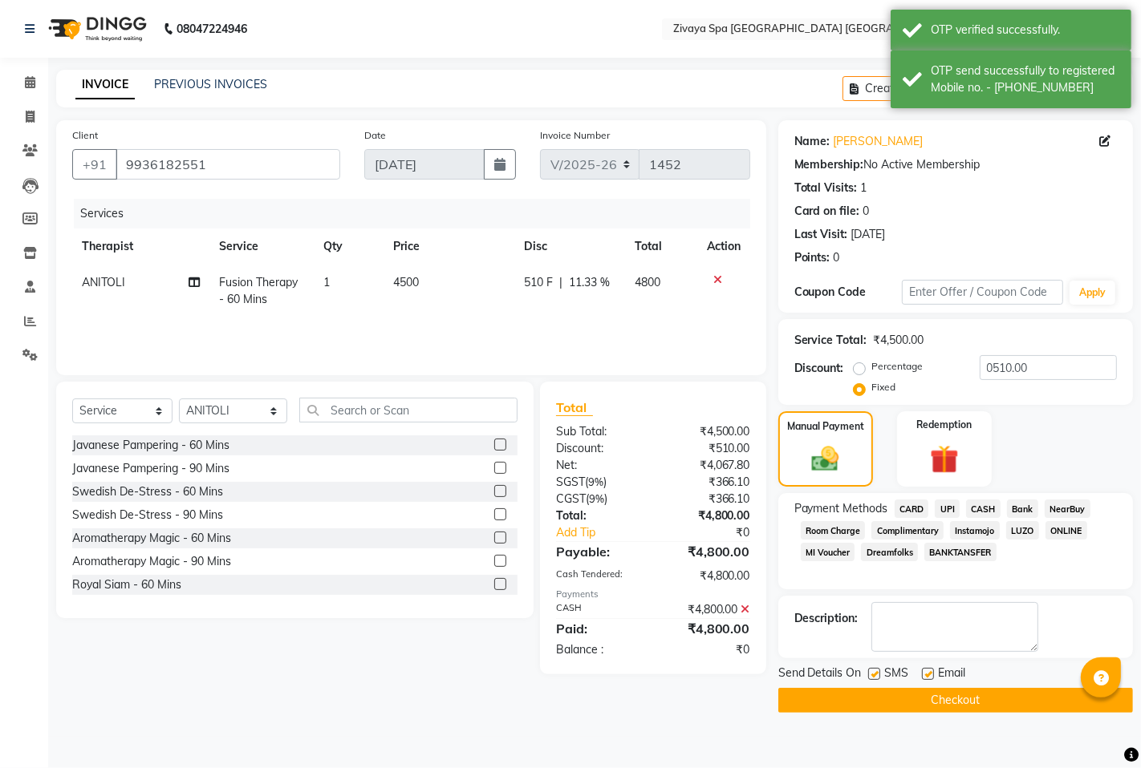
click at [956, 700] on button "Checkout" at bounding box center [955, 700] width 355 height 25
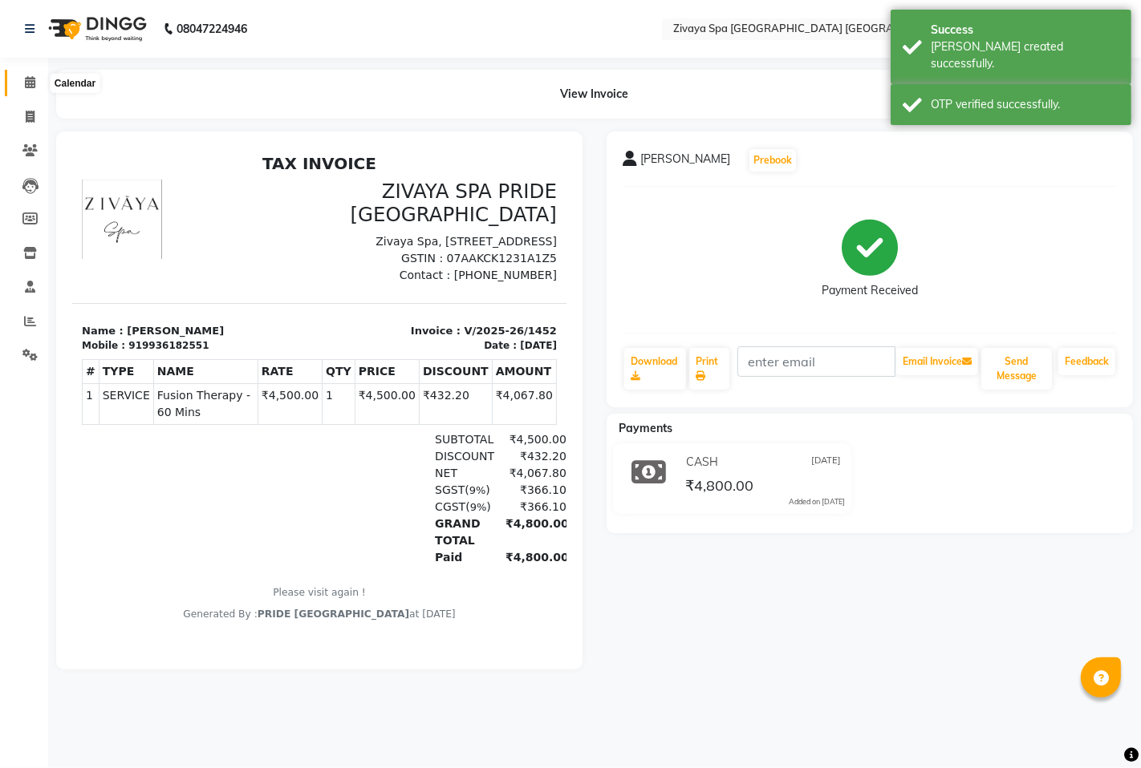
click at [29, 80] on icon at bounding box center [30, 82] width 10 height 12
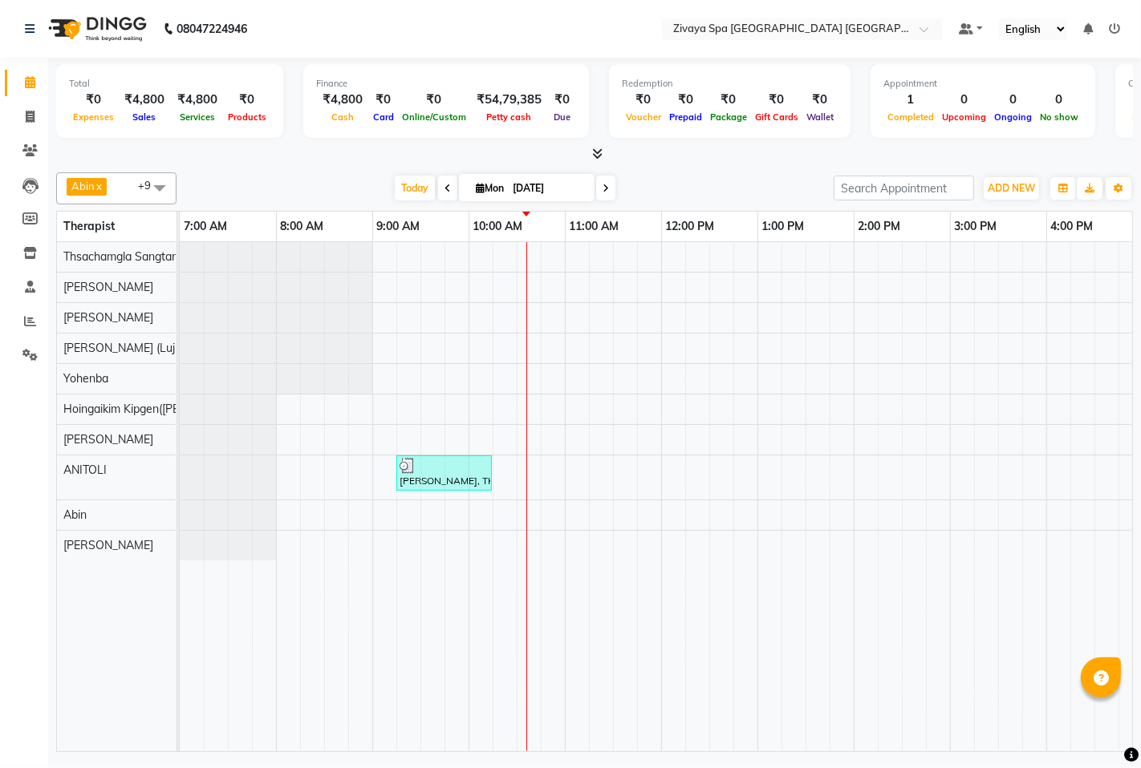
drag, startPoint x: 136, startPoint y: 707, endPoint x: 140, endPoint y: 730, distance: 22.8
click at [143, 726] on div "Thsachamgla Sangtam (Achum) [PERSON_NAME] [PERSON_NAME] (Lujik) [PERSON_NAME]([…" at bounding box center [123, 496] width 133 height 509
click at [326, 185] on div "[DATE] [DATE]" at bounding box center [504, 188] width 641 height 24
